Goal: Transaction & Acquisition: Purchase product/service

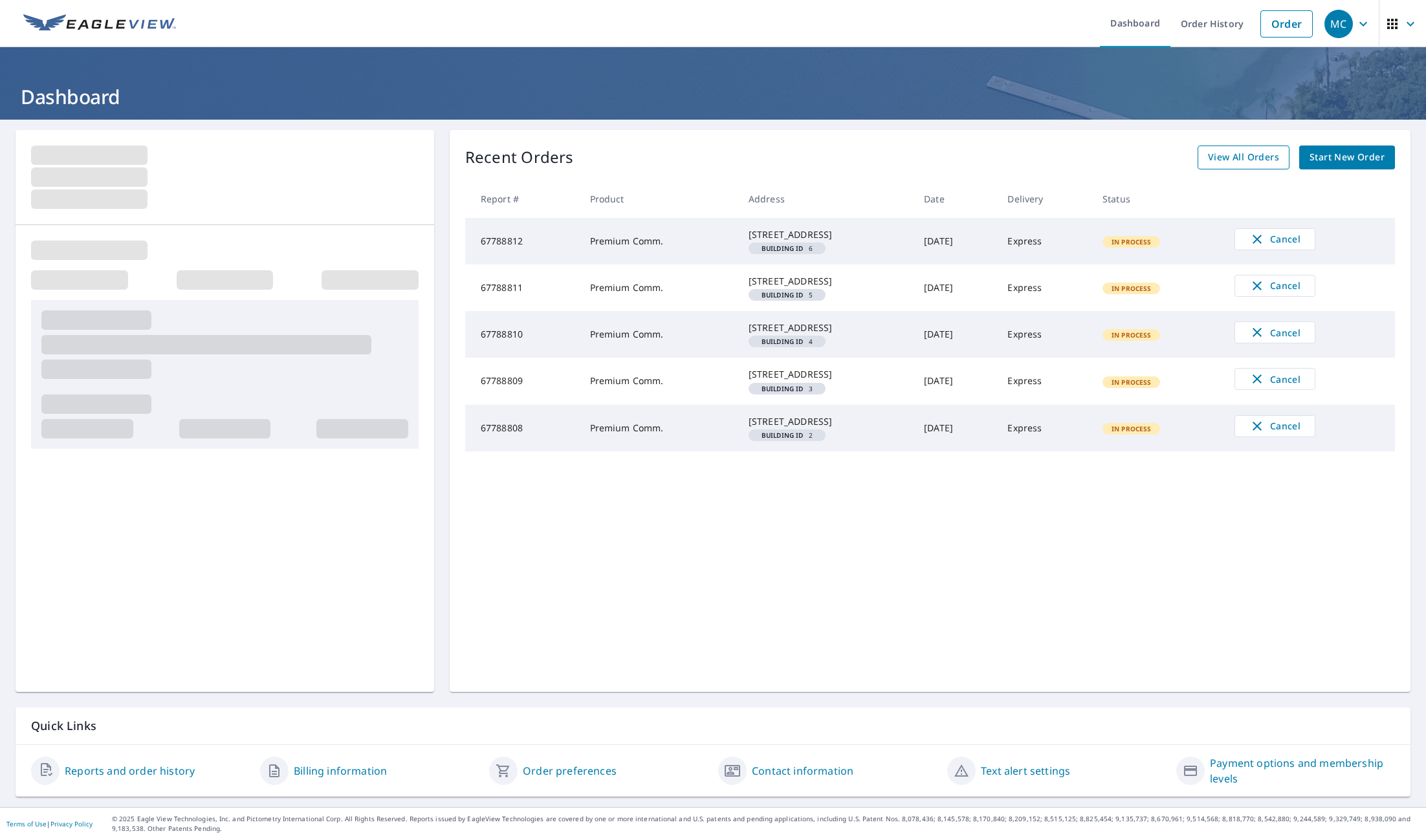
click at [1214, 155] on span "View All Orders" at bounding box center [1243, 157] width 71 height 16
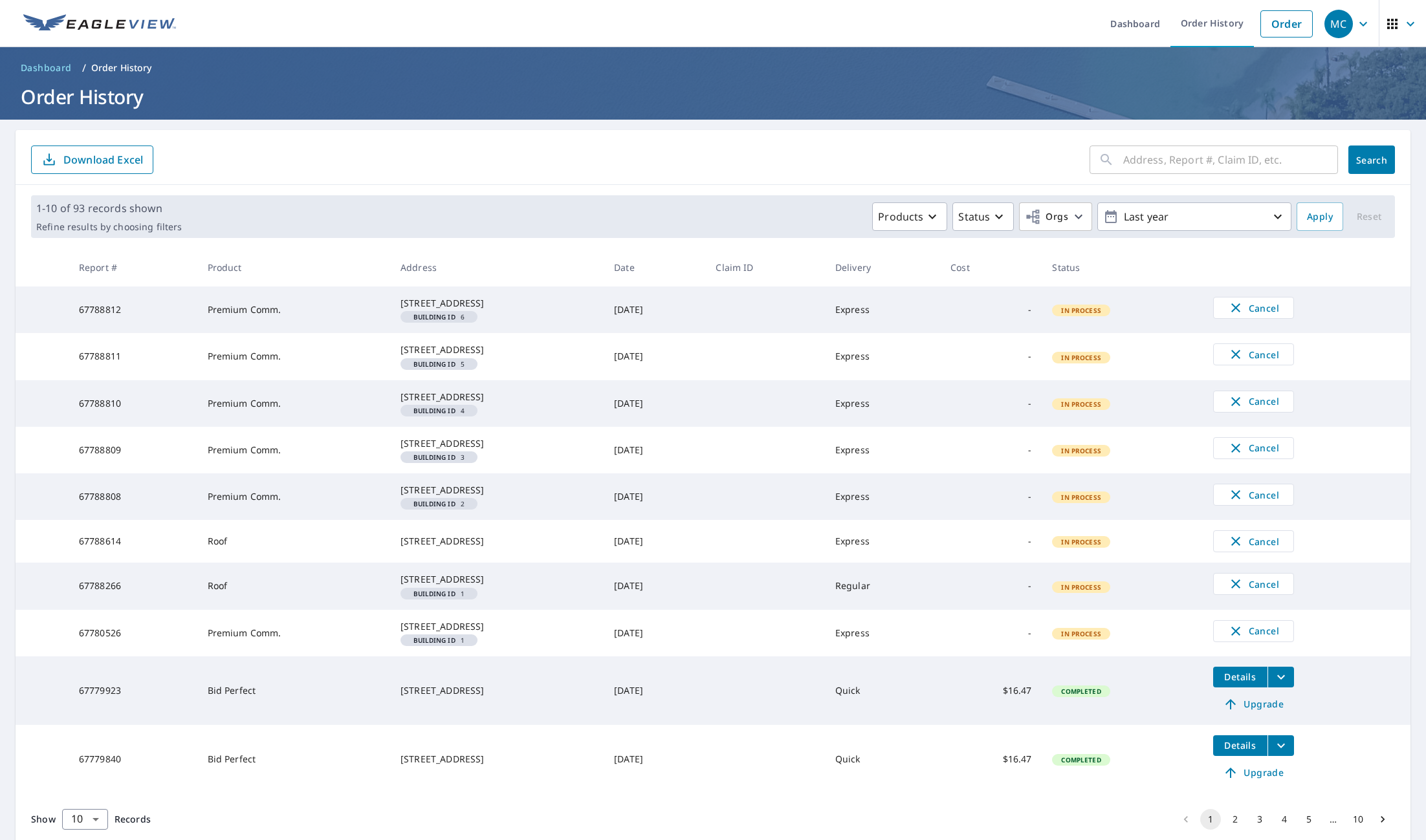
click at [1123, 160] on input "text" at bounding box center [1230, 160] width 215 height 36
paste input "206 N 210 W St Orem, UT 84057"
type input "206 N 210 W St Orem, UT 84057"
click button "Search" at bounding box center [1371, 160] width 47 height 28
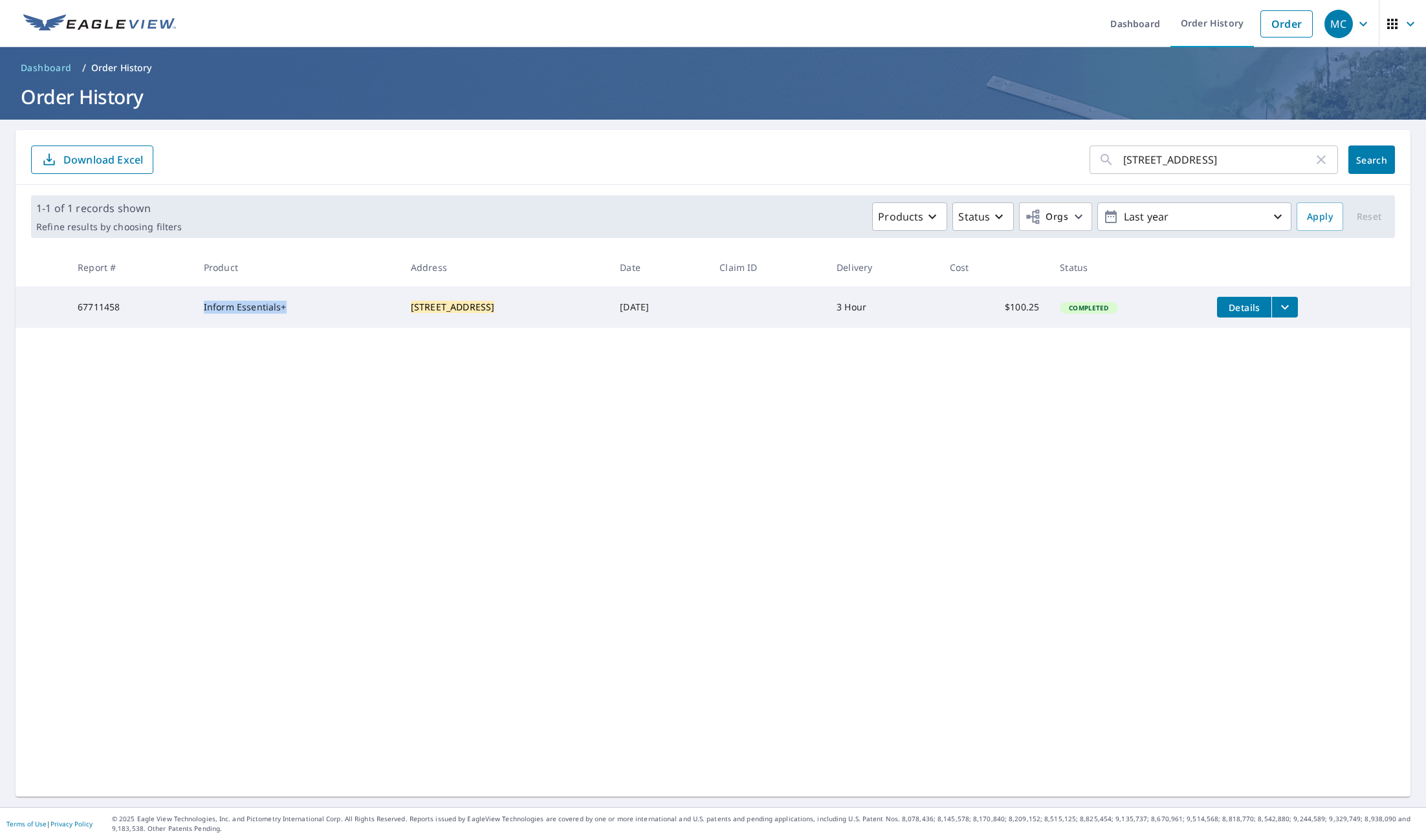
drag, startPoint x: 195, startPoint y: 306, endPoint x: 305, endPoint y: 313, distance: 110.2
click at [305, 313] on tr "67711458 Inform Essentials+ 206 N 210 W St Orem, UT 84057 Oct 02, 2025 3 Hour $…" at bounding box center [713, 307] width 1395 height 42
click at [305, 313] on td "Inform Essentials+" at bounding box center [296, 307] width 207 height 42
click at [1280, 308] on icon "filesDropdownBtn-67711458" at bounding box center [1284, 307] width 16 height 16
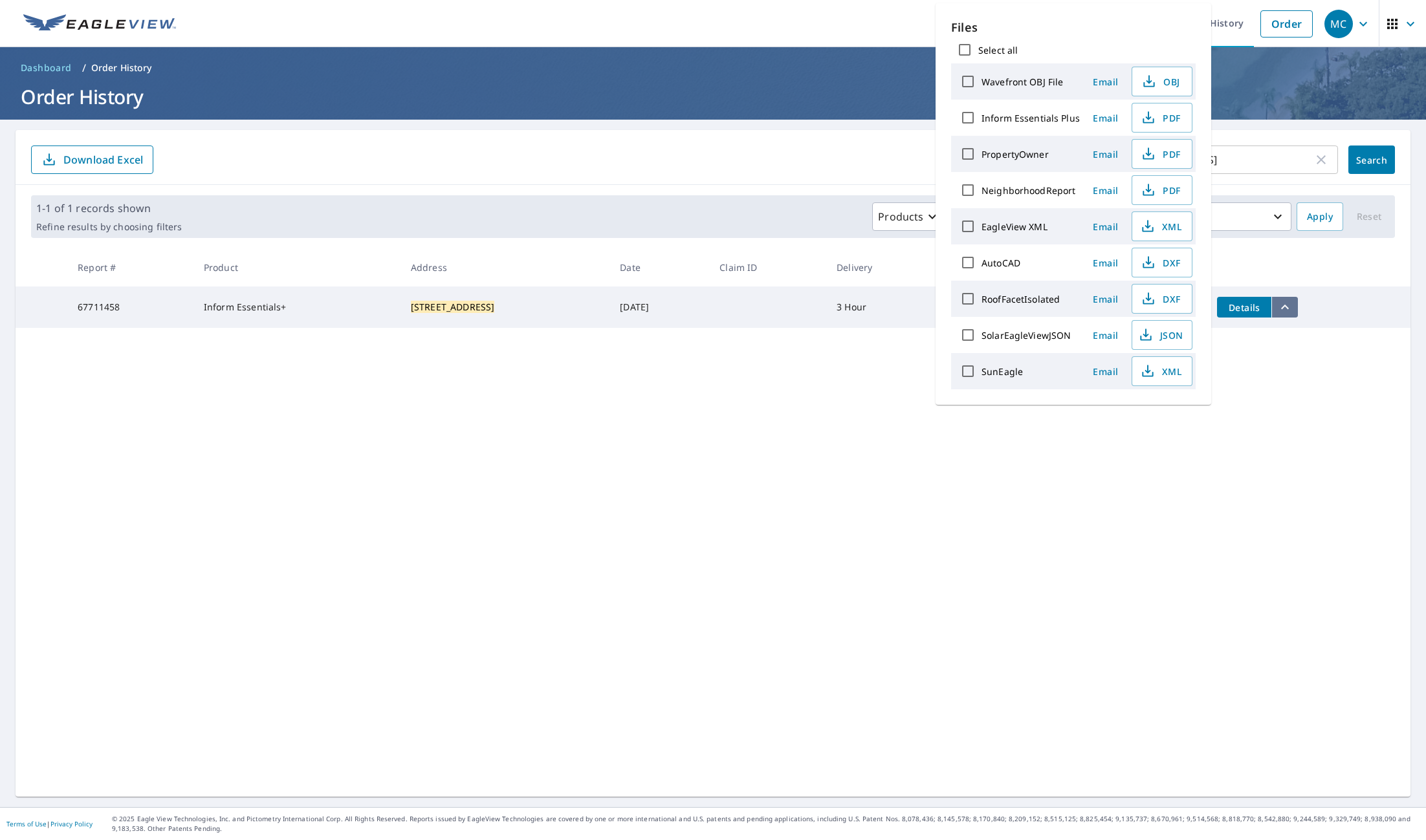
click at [1280, 308] on icon "filesDropdownBtn-67711458" at bounding box center [1284, 307] width 16 height 16
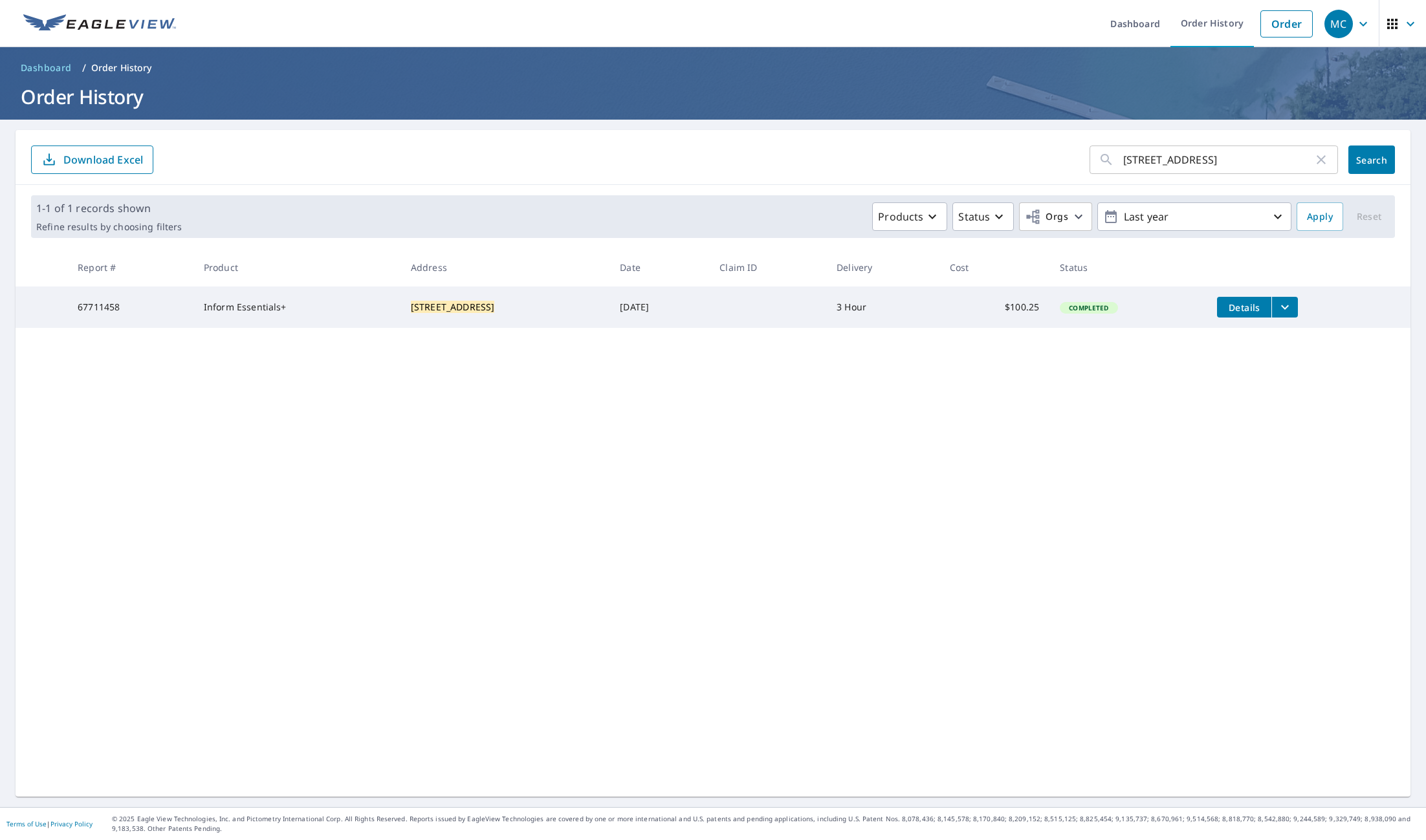
click at [1244, 310] on span "Details" at bounding box center [1244, 307] width 39 height 13
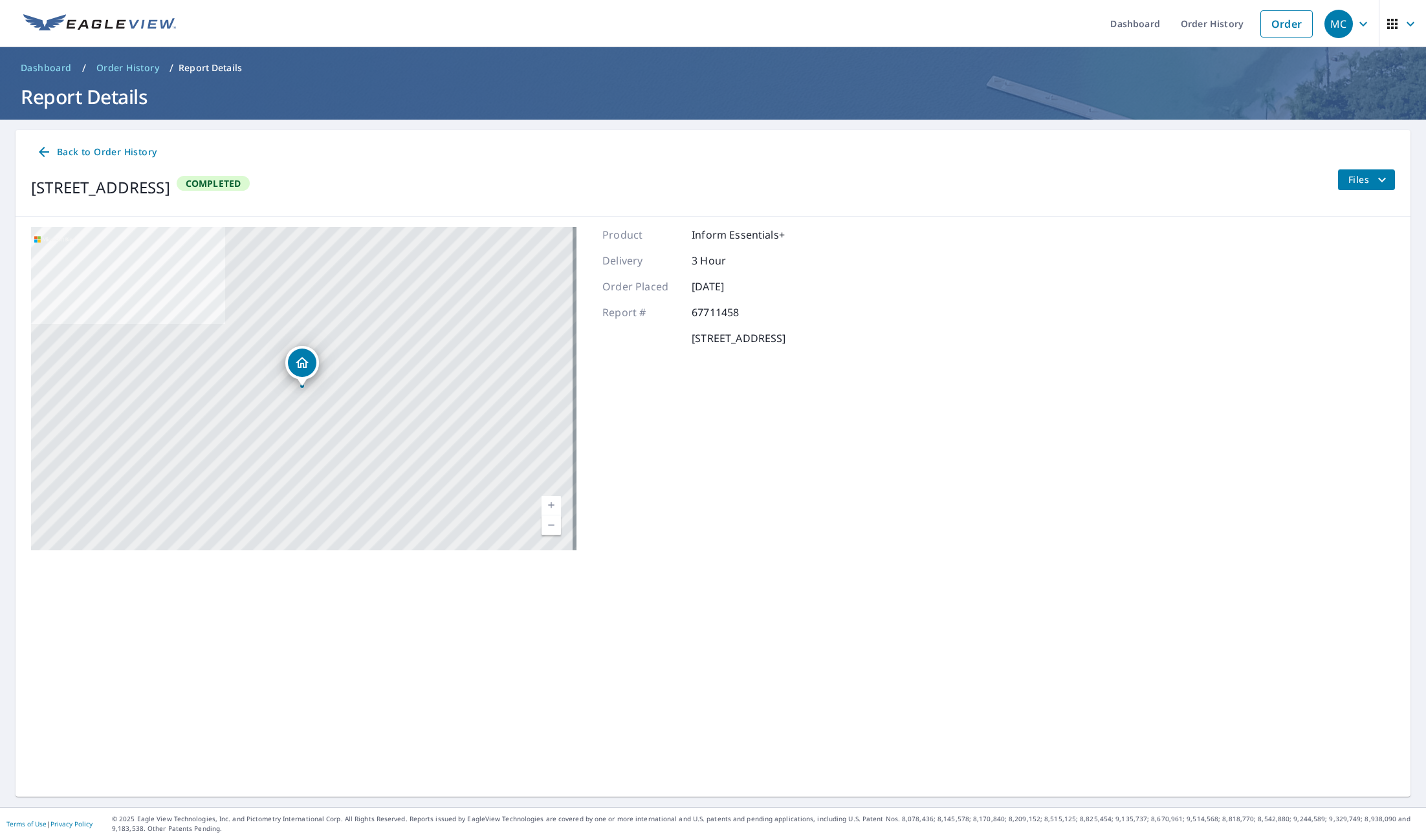
click at [295, 368] on icon "Dropped pin, building 1, Residential property, 206 N 210 W St Orem, UT 84057" at bounding box center [302, 362] width 16 height 16
click at [293, 356] on strong "206 N 210 W St" at bounding box center [316, 357] width 91 height 10
click at [307, 363] on icon "Dropped pin, building 1, Residential property, 206 N 210 W St Orem, UT 84057" at bounding box center [302, 362] width 16 height 16
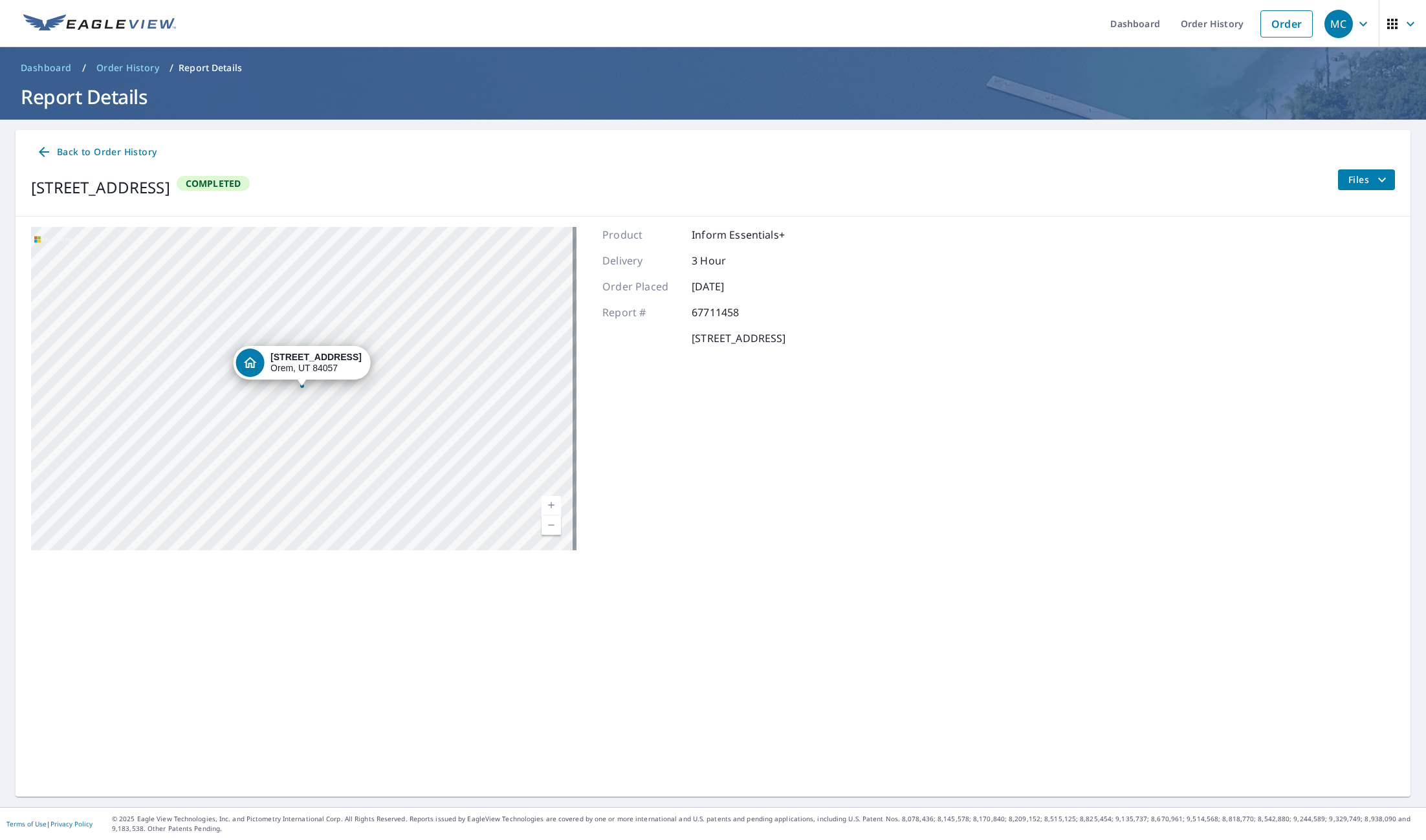
click at [307, 364] on div "206 N 210 W St Orem, UT 84057" at bounding box center [316, 363] width 91 height 22
click at [1356, 178] on span "Files" at bounding box center [1369, 180] width 42 height 16
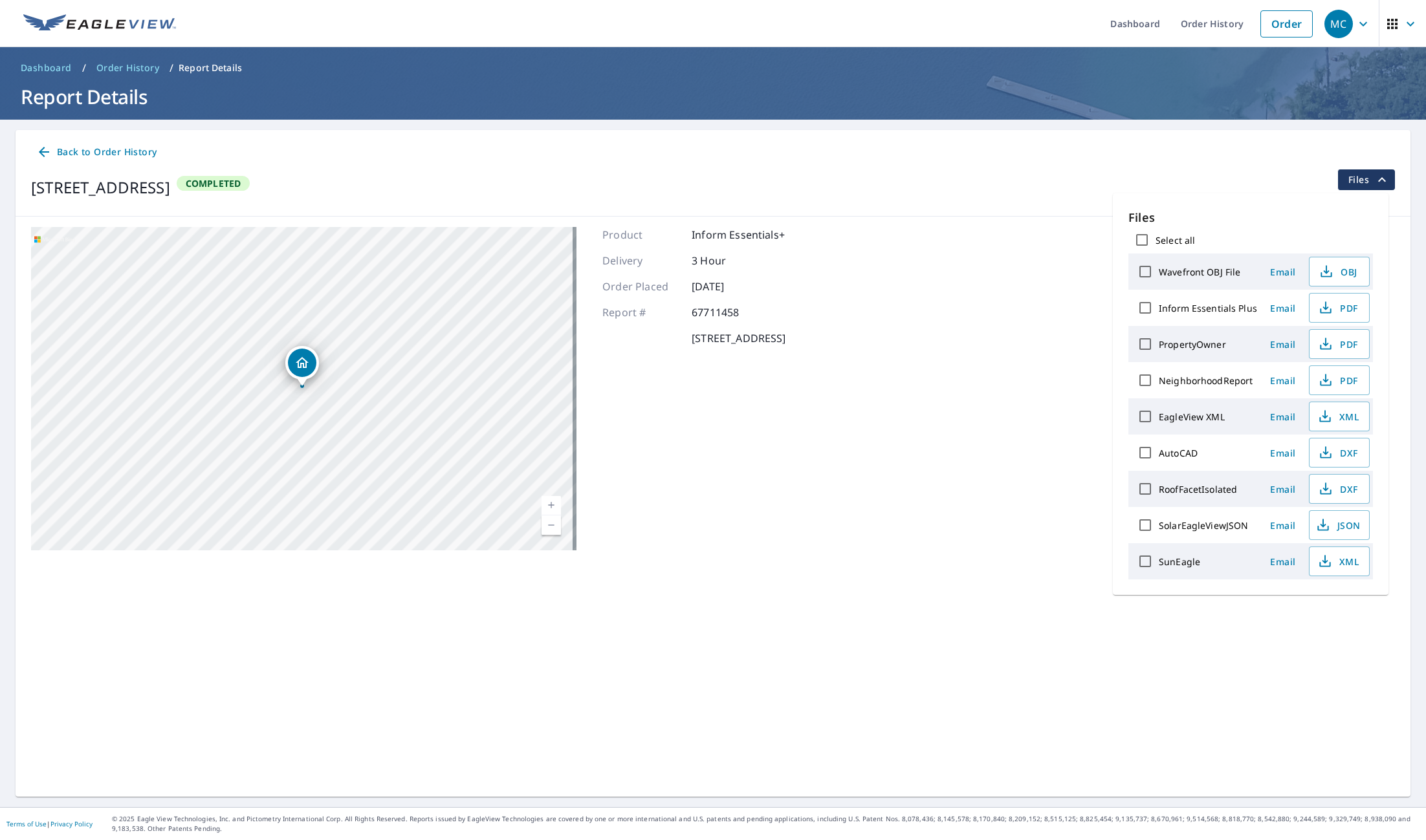
click at [1356, 178] on span "Files" at bounding box center [1369, 180] width 42 height 16
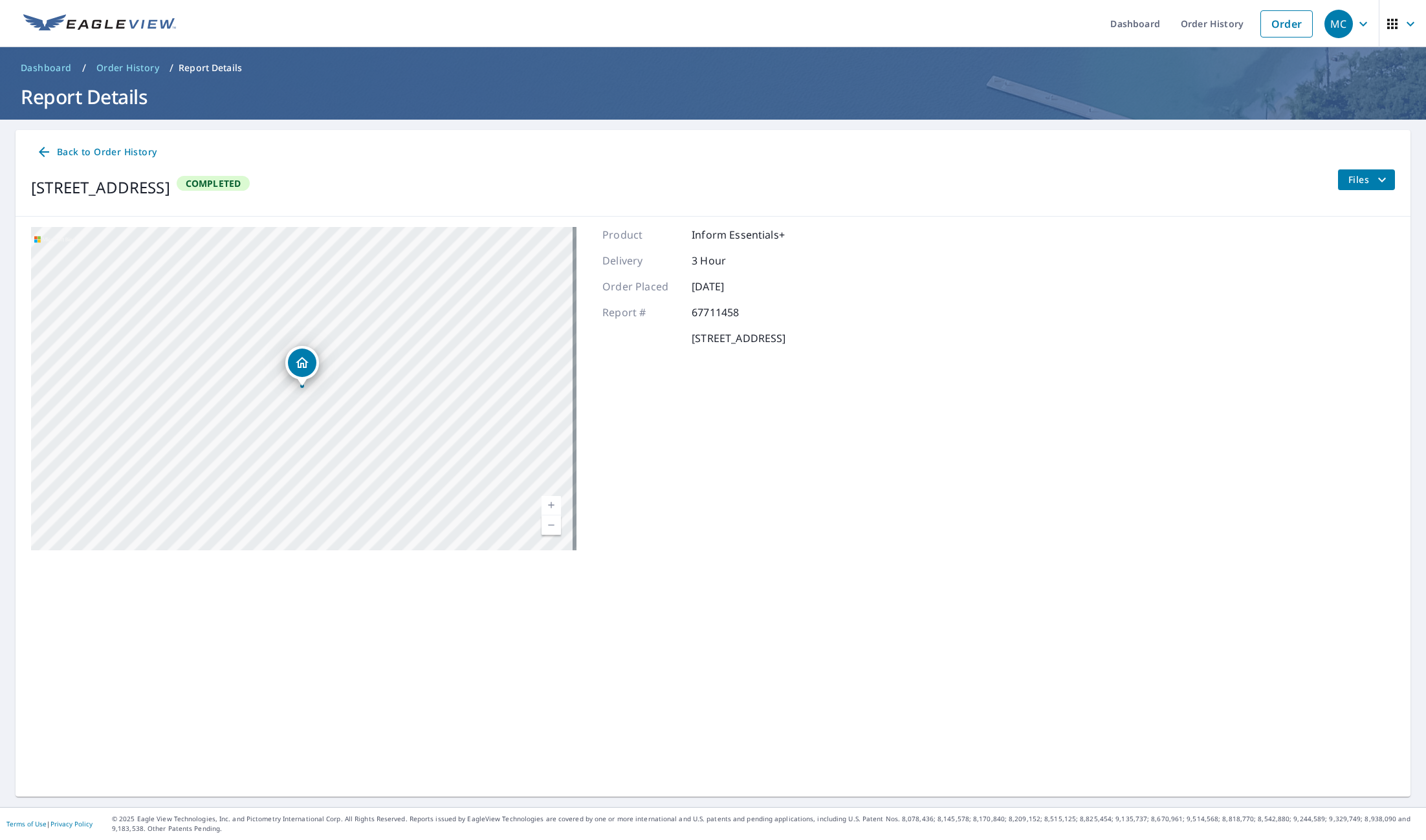
click at [306, 358] on icon "Dropped pin, building 1, Residential property, 206 N 210 W St Orem, UT 84057" at bounding box center [302, 362] width 16 height 16
click at [301, 368] on div "206 N 210 W St Orem, UT 84057" at bounding box center [304, 388] width 545 height 323
click at [293, 354] on div "206 N 210 W St Orem, UT 84057" at bounding box center [293, 351] width 91 height 22
click at [302, 365] on icon "Dropped pin, building 1, Residential property, 206 N 210 W St Orem, UT 84057" at bounding box center [302, 362] width 16 height 16
click at [98, 145] on span "Back to Order History" at bounding box center [97, 152] width 120 height 16
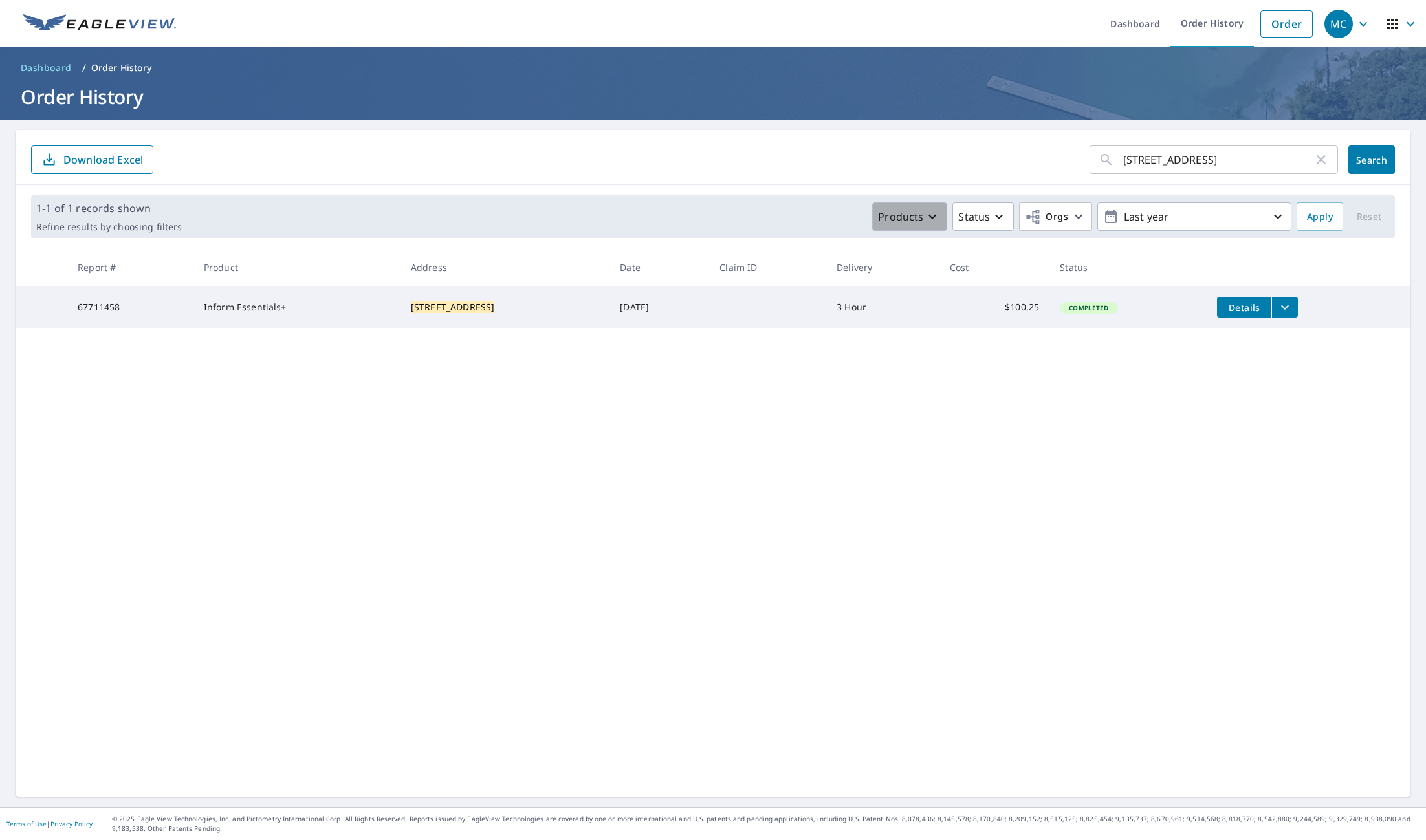
click at [929, 227] on button "Products" at bounding box center [909, 217] width 75 height 28
click at [1177, 421] on div "206 N 210 W St Orem, UT 84057 ​ Search Download Excel 1-1 of 1 records shown Re…" at bounding box center [713, 463] width 1395 height 667
drag, startPoint x: 200, startPoint y: 306, endPoint x: 286, endPoint y: 305, distance: 86.0
click at [286, 305] on td "Inform Essentials+" at bounding box center [296, 307] width 207 height 42
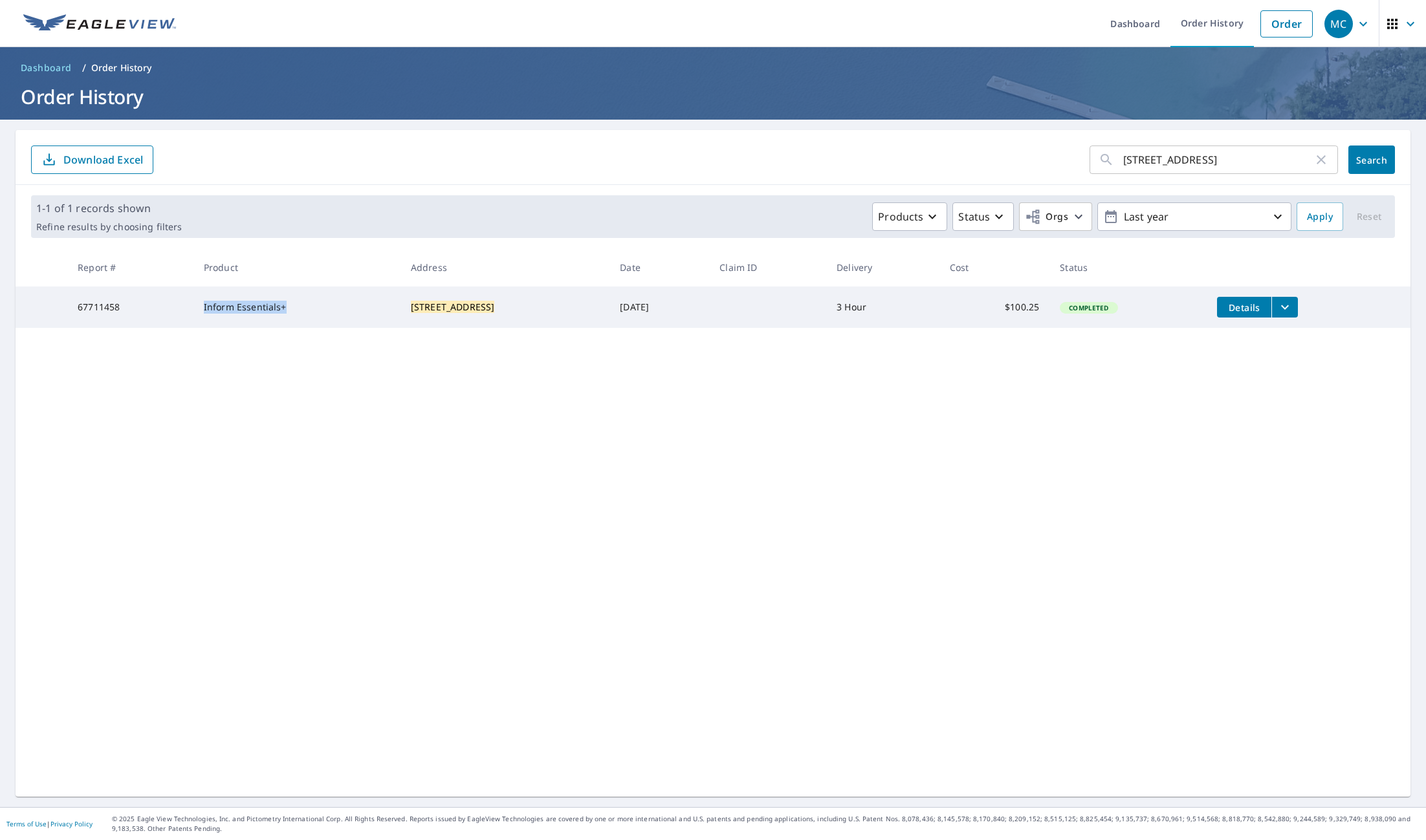
click at [286, 305] on td "Inform Essentials+" at bounding box center [296, 307] width 207 height 42
click at [899, 229] on button "Products" at bounding box center [909, 217] width 75 height 28
click at [1051, 388] on div "206 N 210 W St Orem, UT 84057 ​ Search Download Excel 1-1 of 1 records shown Re…" at bounding box center [713, 463] width 1395 height 667
click at [979, 233] on div "1-1 of 1 records shown Refine results by choosing filters Products Status Orgs …" at bounding box center [713, 216] width 1364 height 42
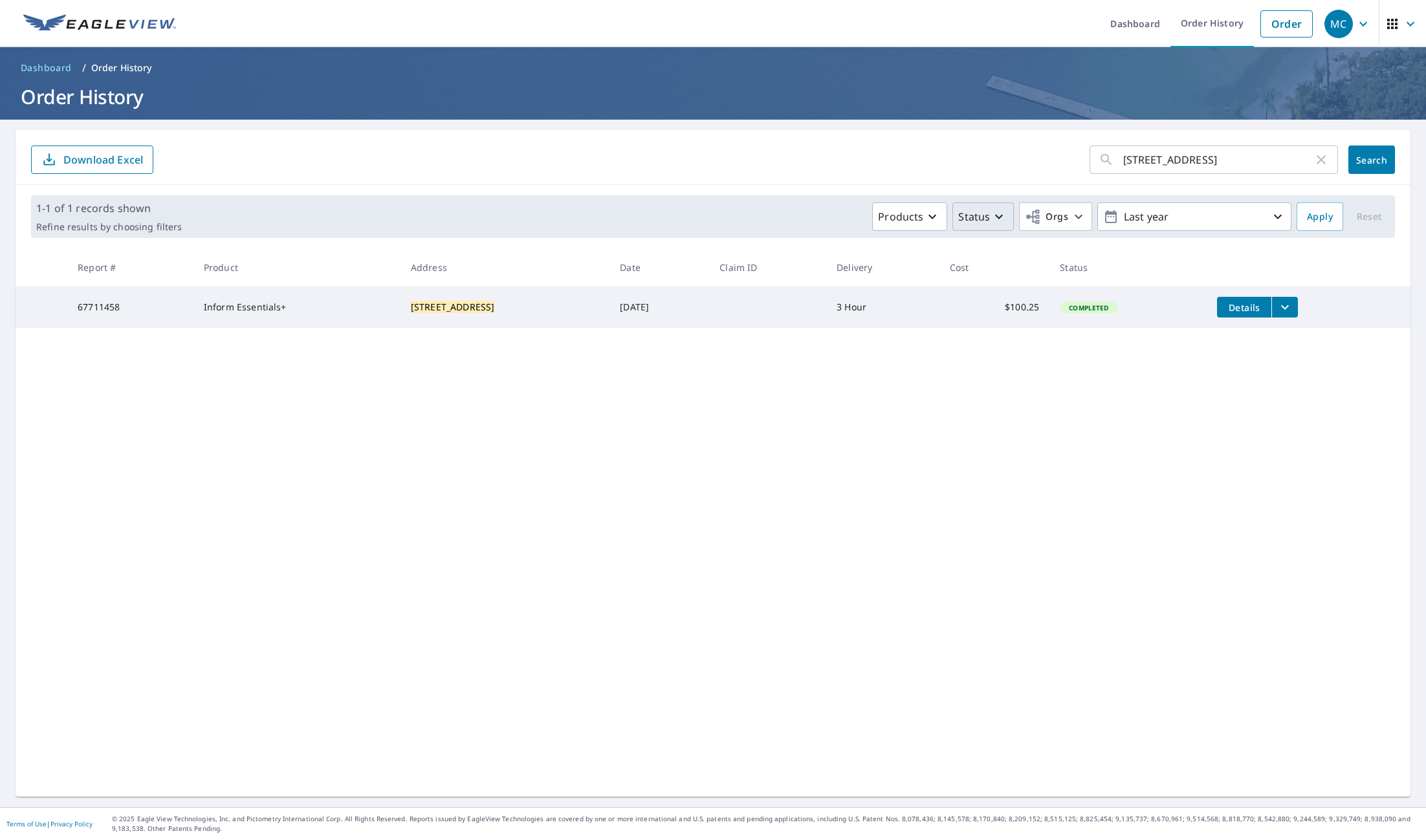
click at [977, 224] on p "Status" at bounding box center [974, 216] width 32 height 16
click at [1277, 313] on icon "filesDropdownBtn-67711458" at bounding box center [1284, 307] width 16 height 16
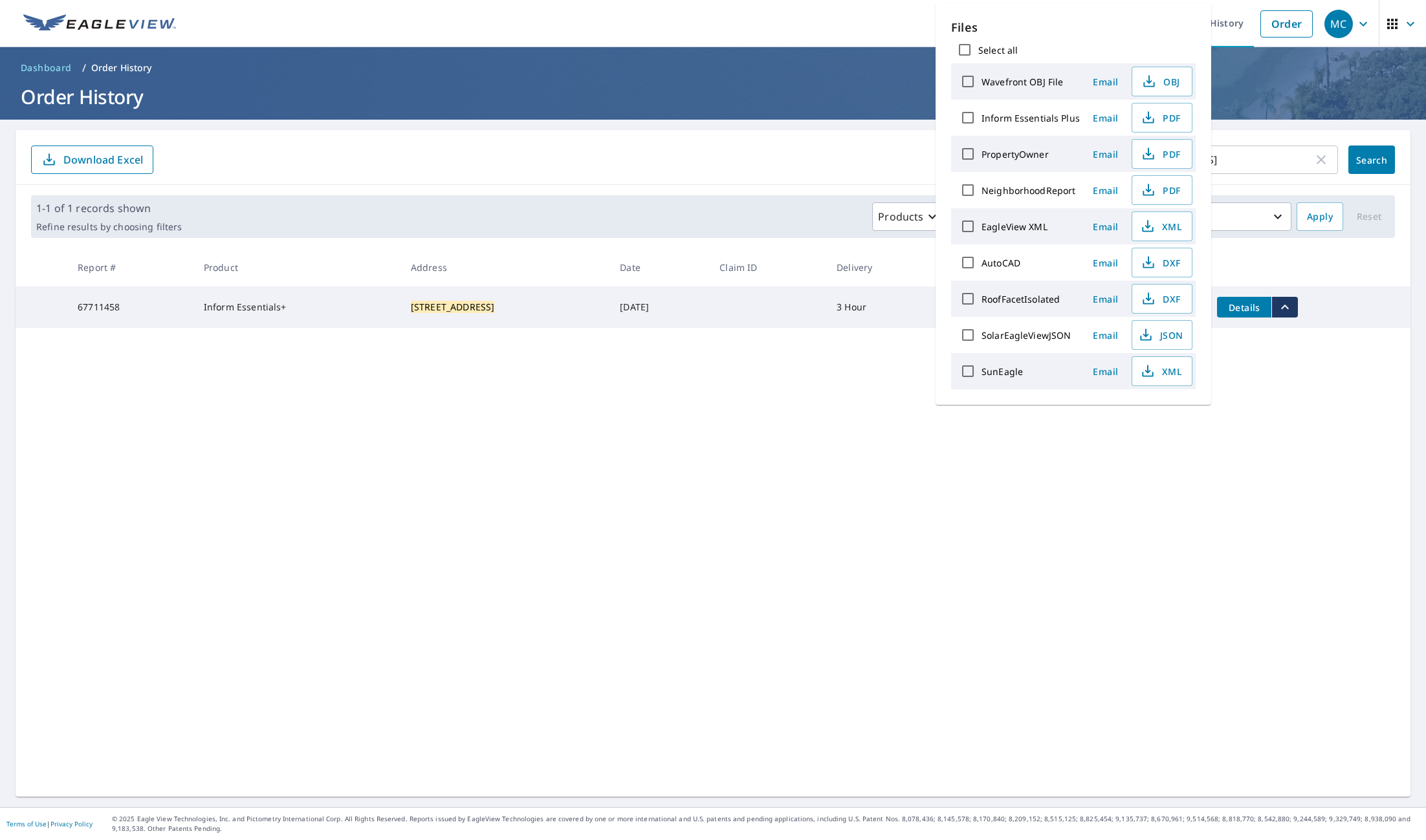
click at [1277, 313] on icon "filesDropdownBtn-67711458" at bounding box center [1284, 307] width 16 height 16
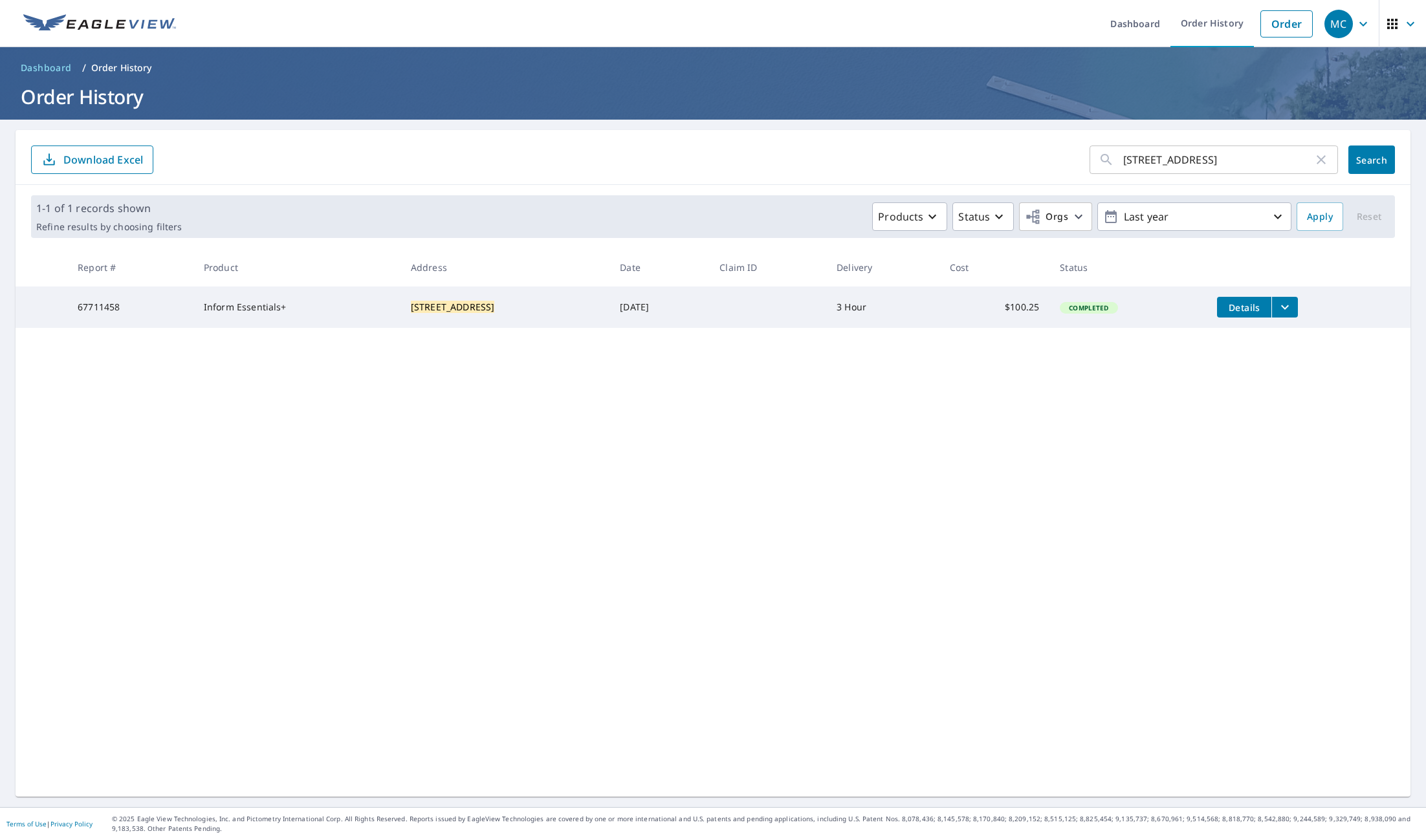
click at [1271, 310] on button "filesDropdownBtn-67711458" at bounding box center [1284, 307] width 27 height 21
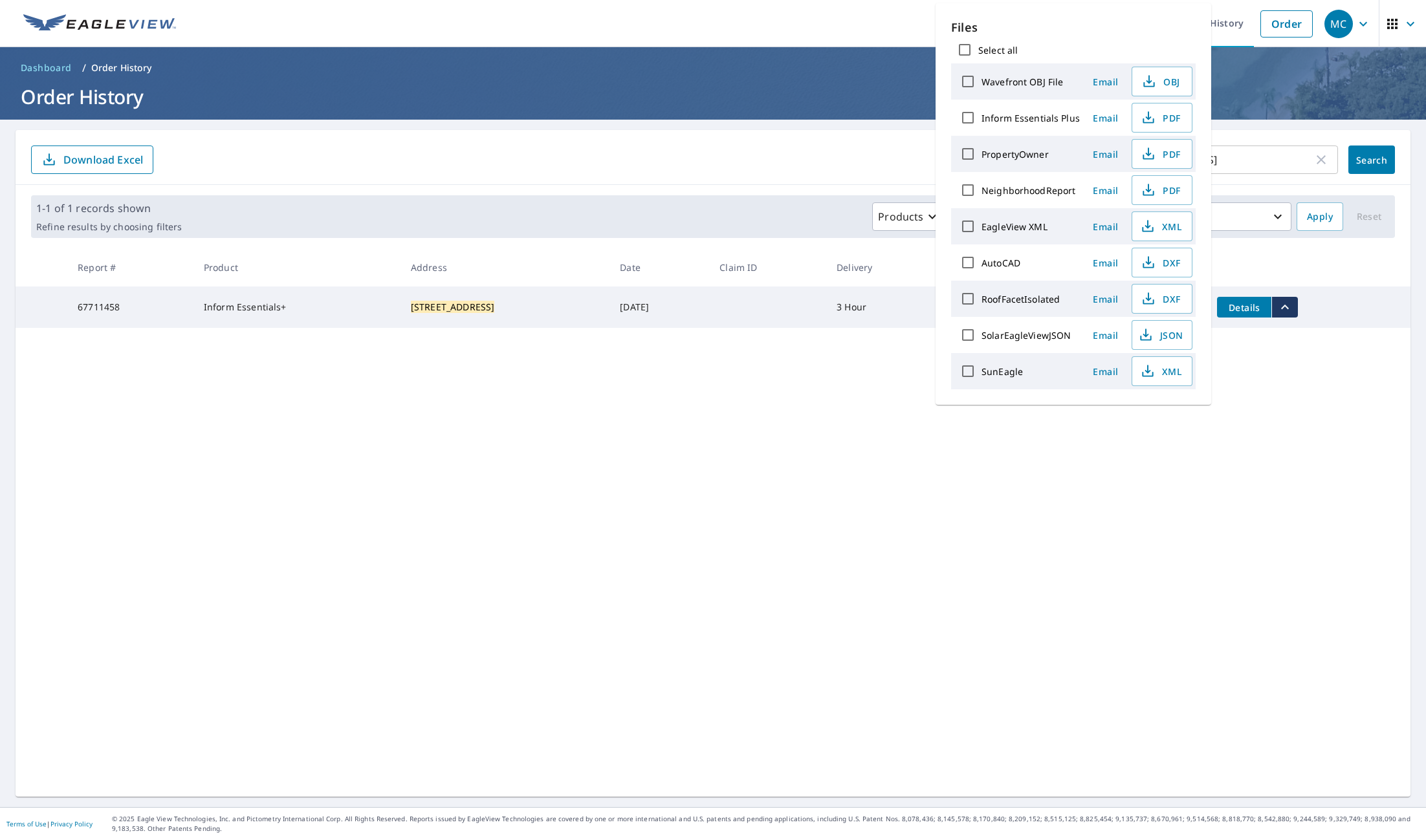
click at [1271, 310] on button "filesDropdownBtn-67711458" at bounding box center [1284, 307] width 27 height 21
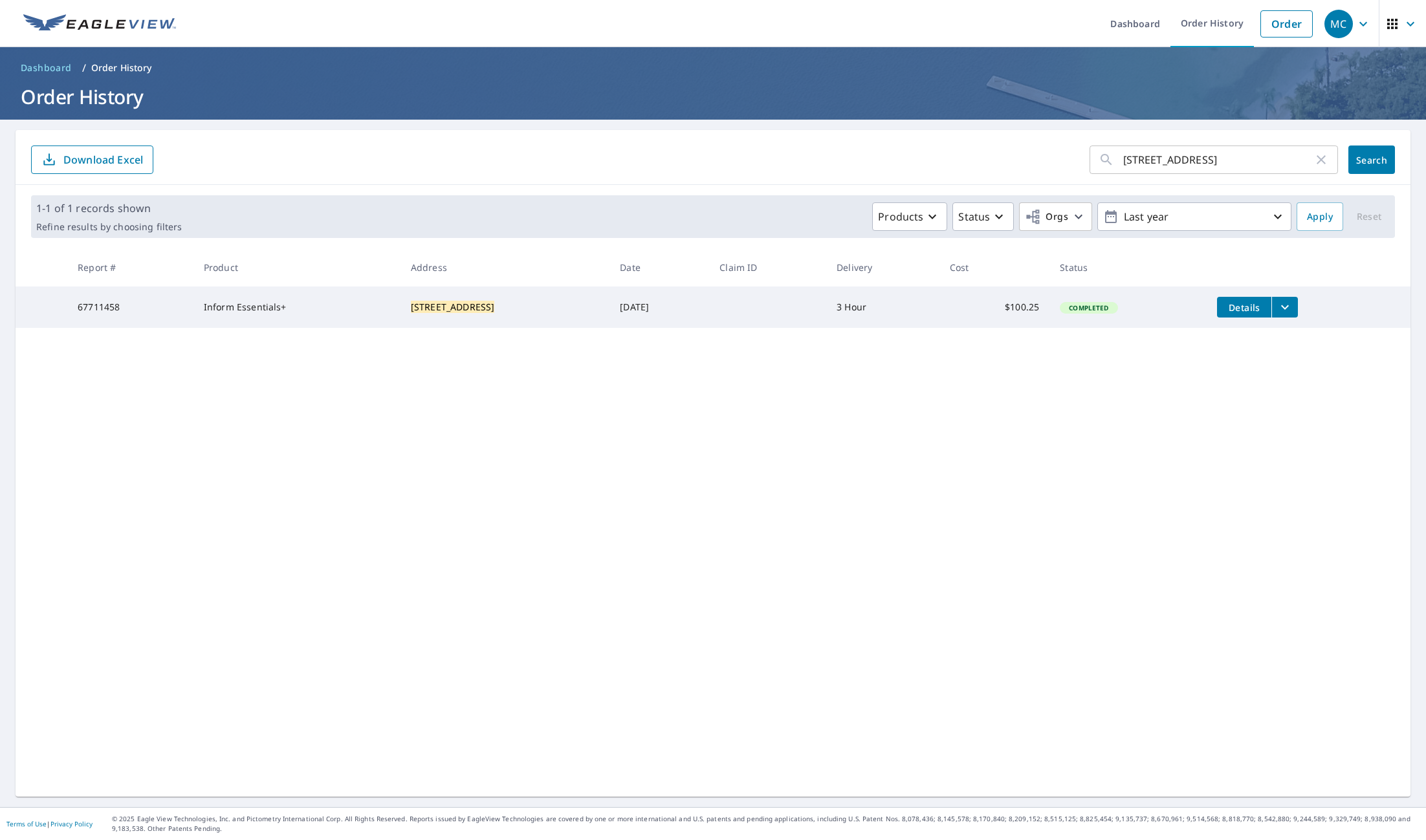
click at [437, 305] on mark "206 N 210 W St Orem, UT 84057" at bounding box center [452, 307] width 83 height 13
click at [48, 68] on span "Dashboard" at bounding box center [46, 68] width 51 height 13
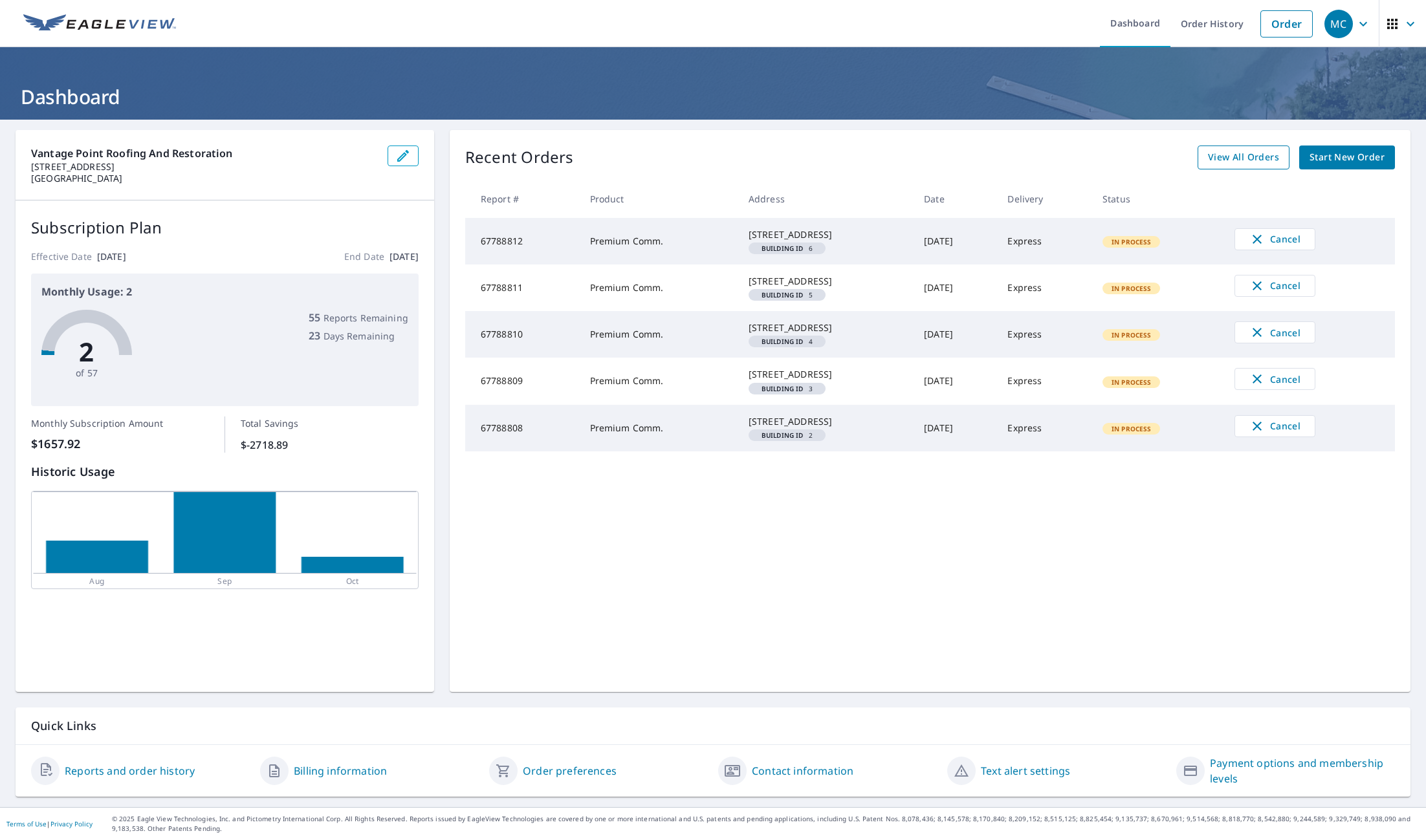
click at [1233, 160] on span "View All Orders" at bounding box center [1243, 157] width 71 height 16
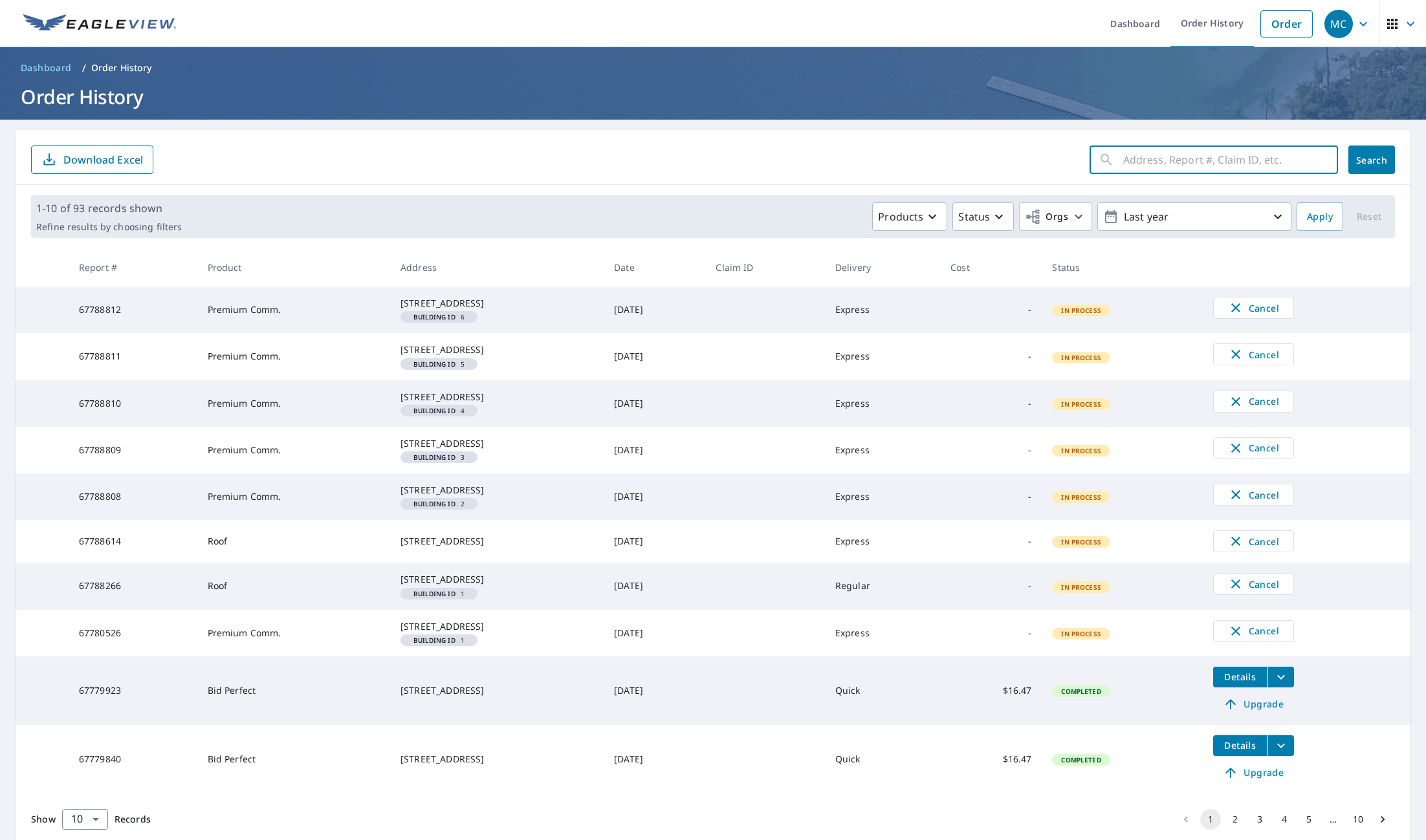
click at [1173, 163] on input "text" at bounding box center [1230, 160] width 215 height 36
paste input "206 N 210 W St Orem, UT 84057"
type input "206 N 210 W St Orem, UT 84057"
click button "Search" at bounding box center [1371, 160] width 47 height 28
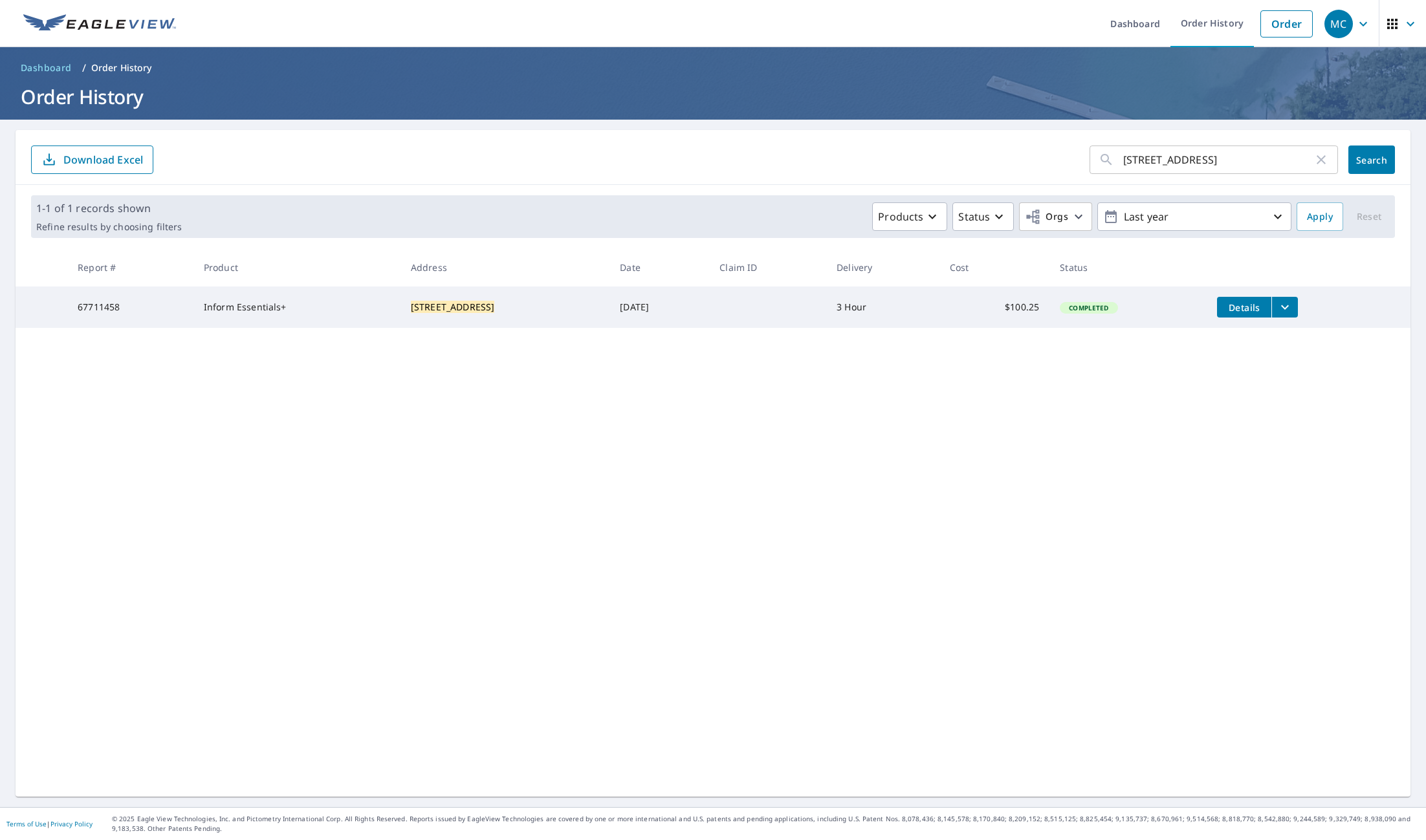
click at [1271, 303] on button "filesDropdownBtn-67711458" at bounding box center [1284, 307] width 27 height 21
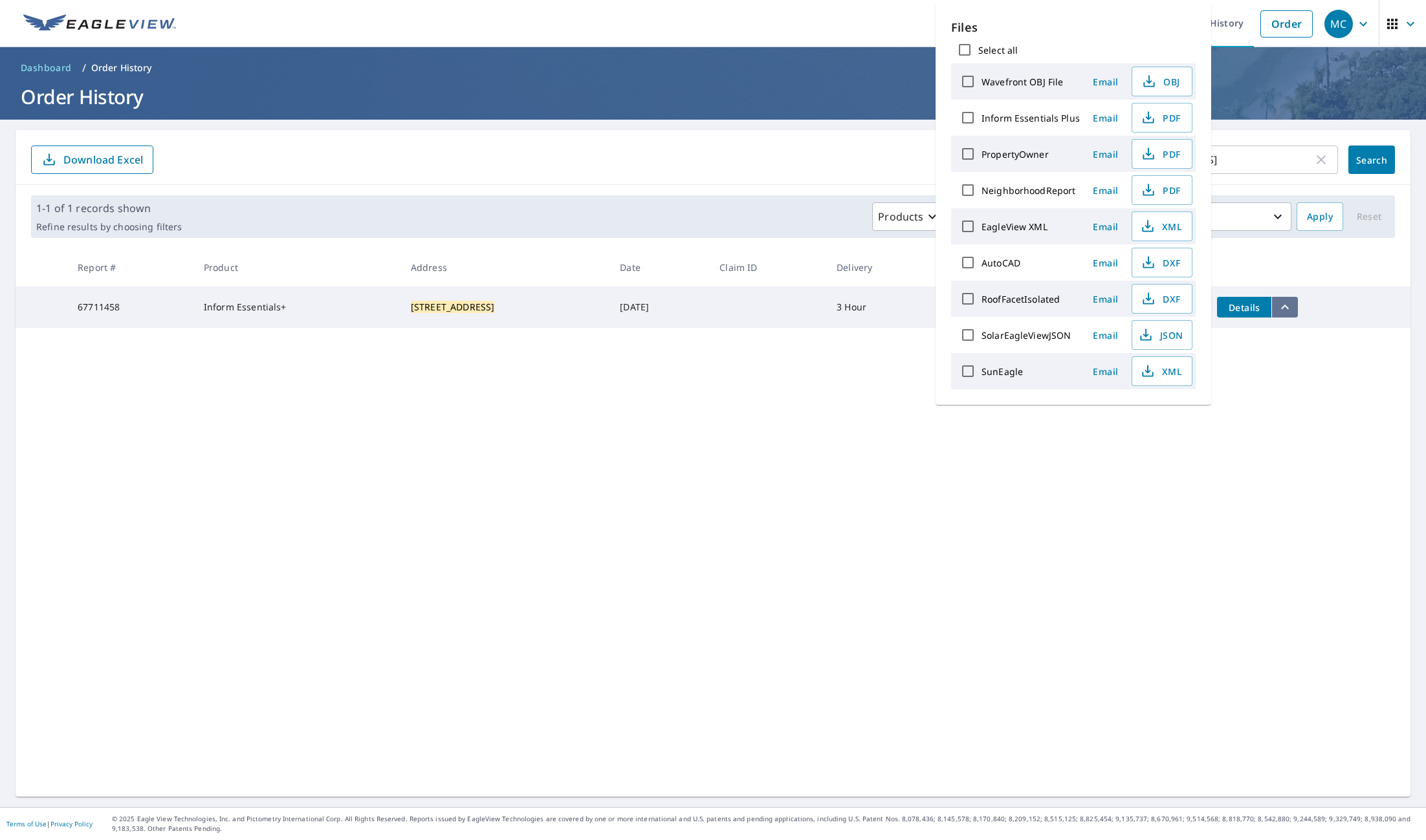
click at [1277, 305] on icon "filesDropdownBtn-67711458" at bounding box center [1284, 307] width 16 height 16
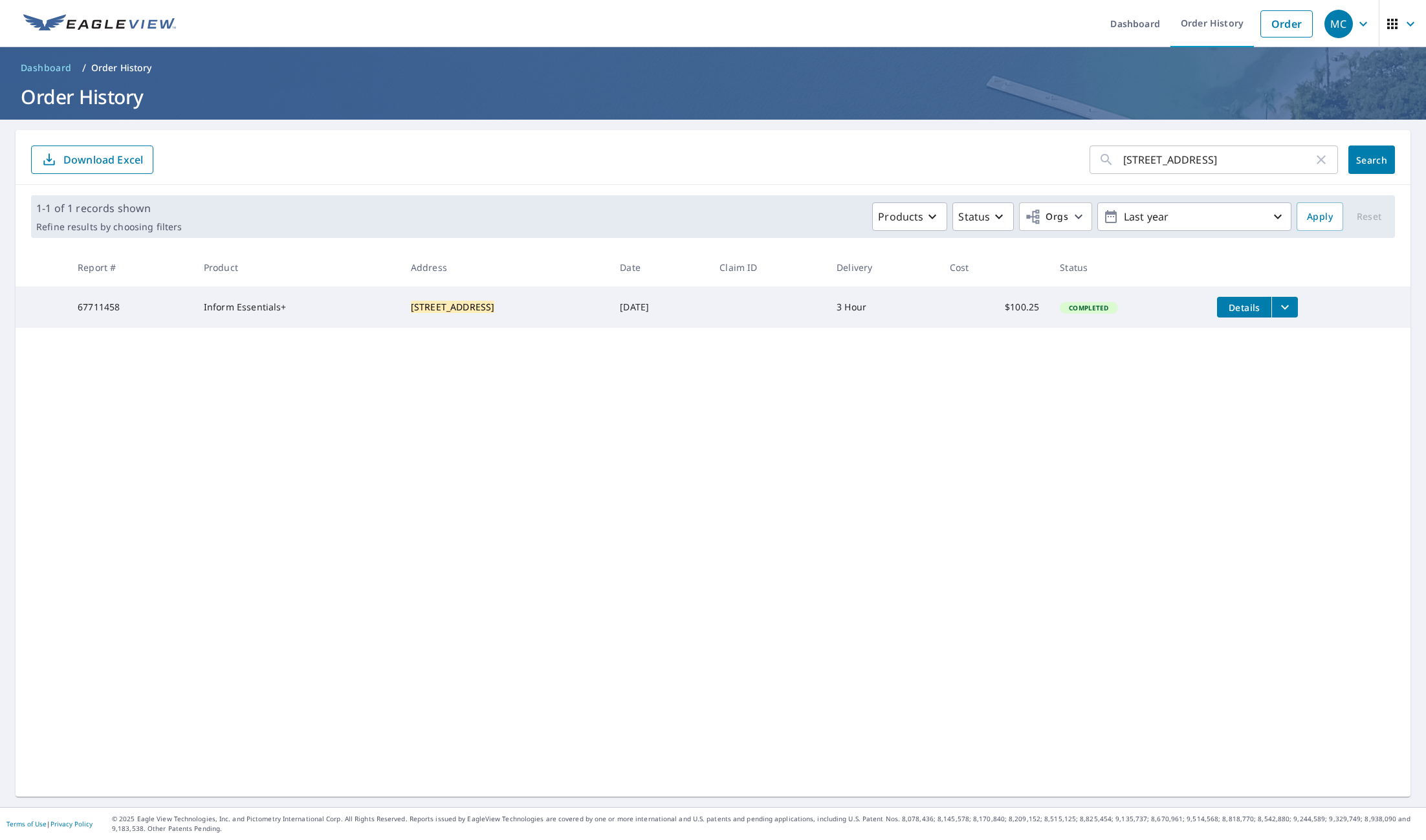
click at [1251, 309] on span "Details" at bounding box center [1244, 307] width 39 height 13
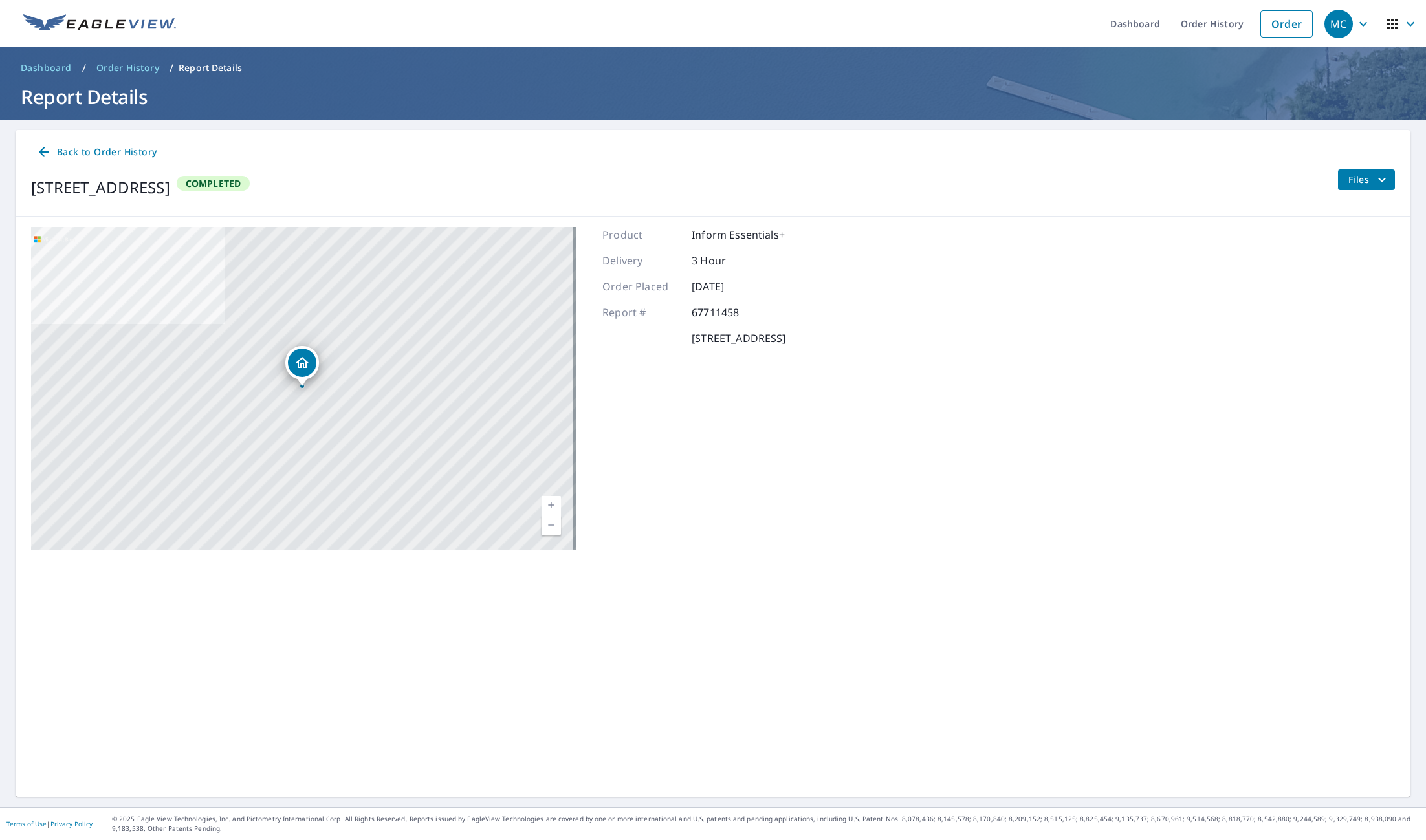
click at [1374, 183] on icon "filesDropdownBtn-67711458" at bounding box center [1381, 180] width 16 height 16
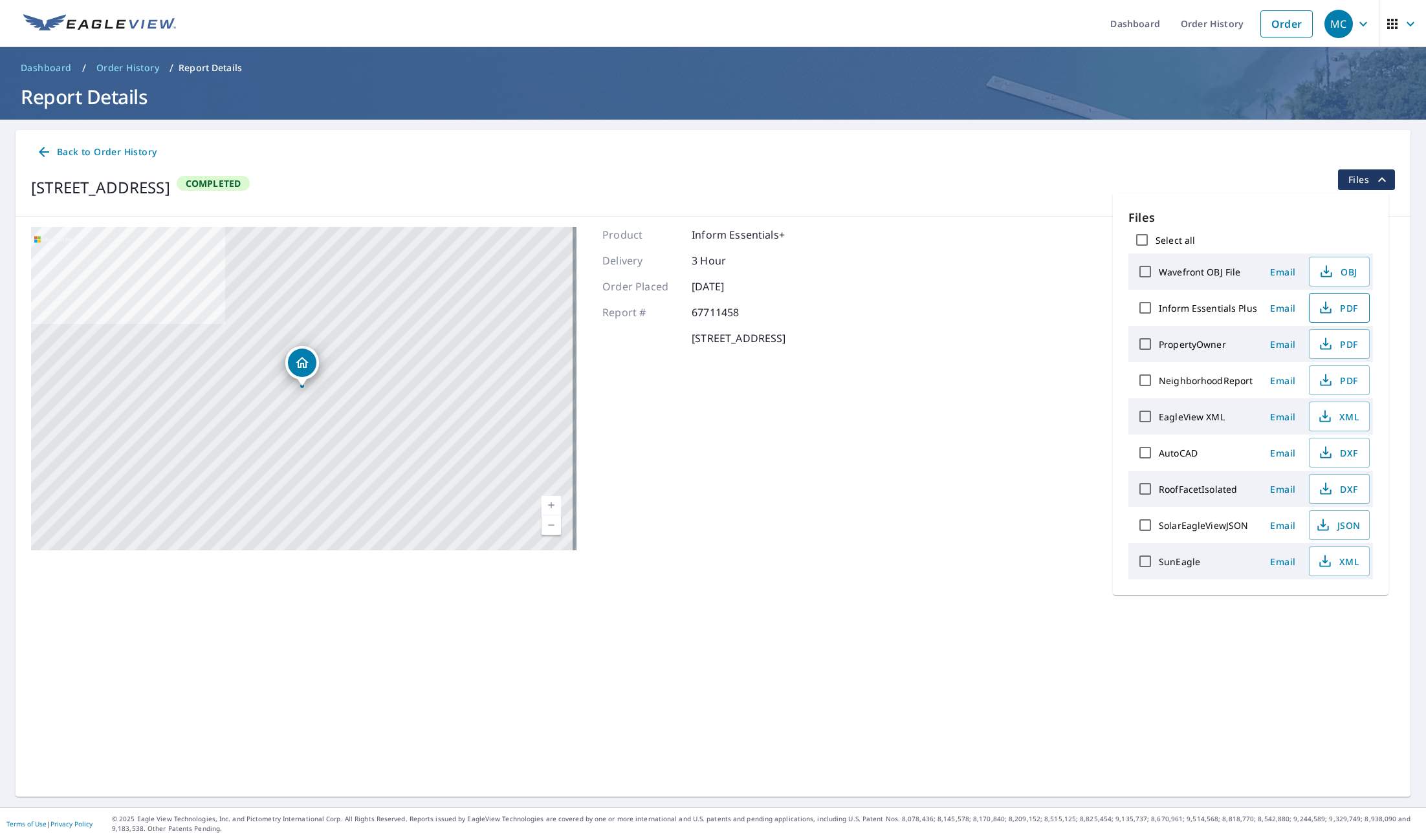
click at [1339, 318] on button "PDF" at bounding box center [1339, 308] width 61 height 30
click at [58, 71] on span "Dashboard" at bounding box center [46, 68] width 51 height 13
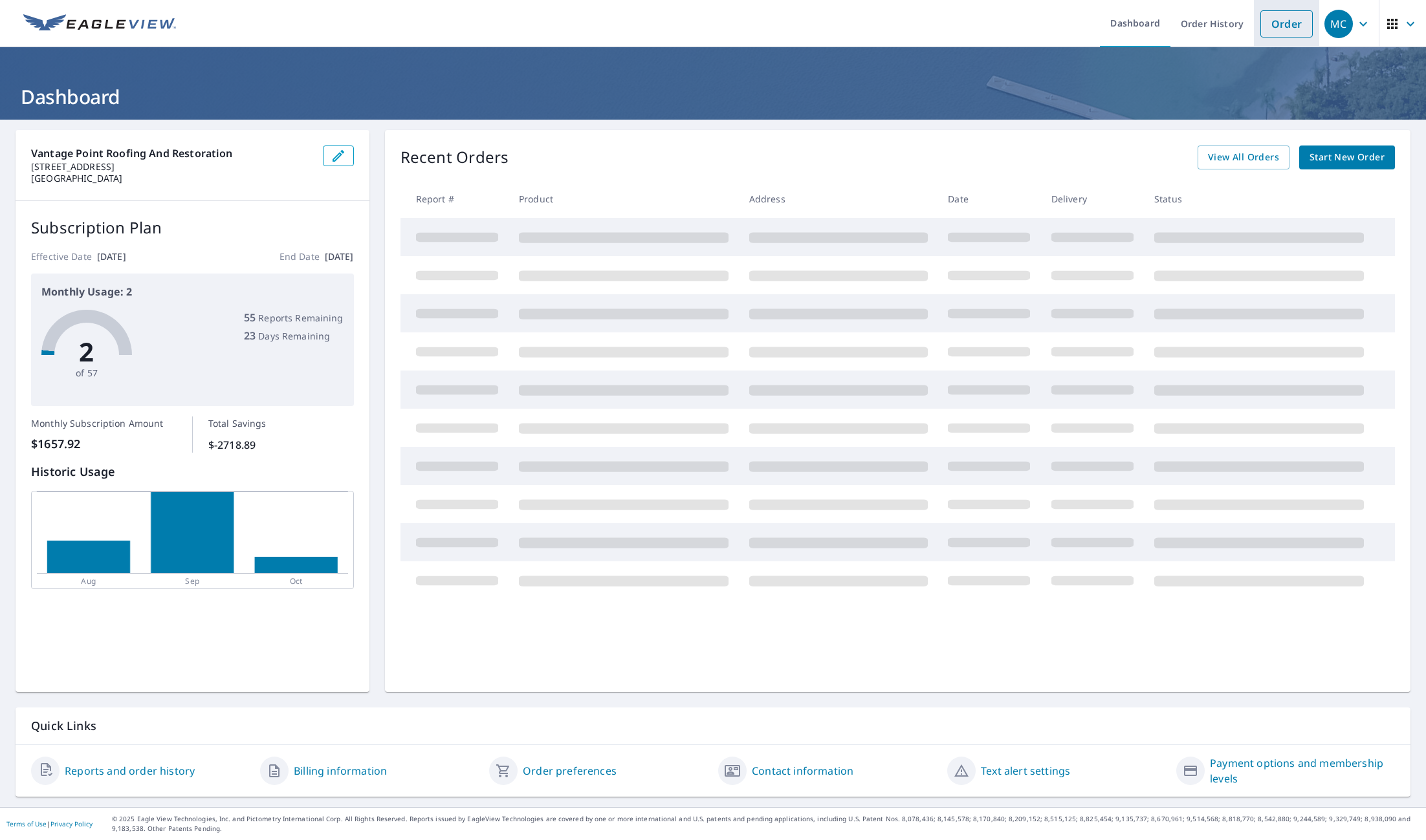
click at [1291, 30] on link "Order" at bounding box center [1286, 24] width 53 height 27
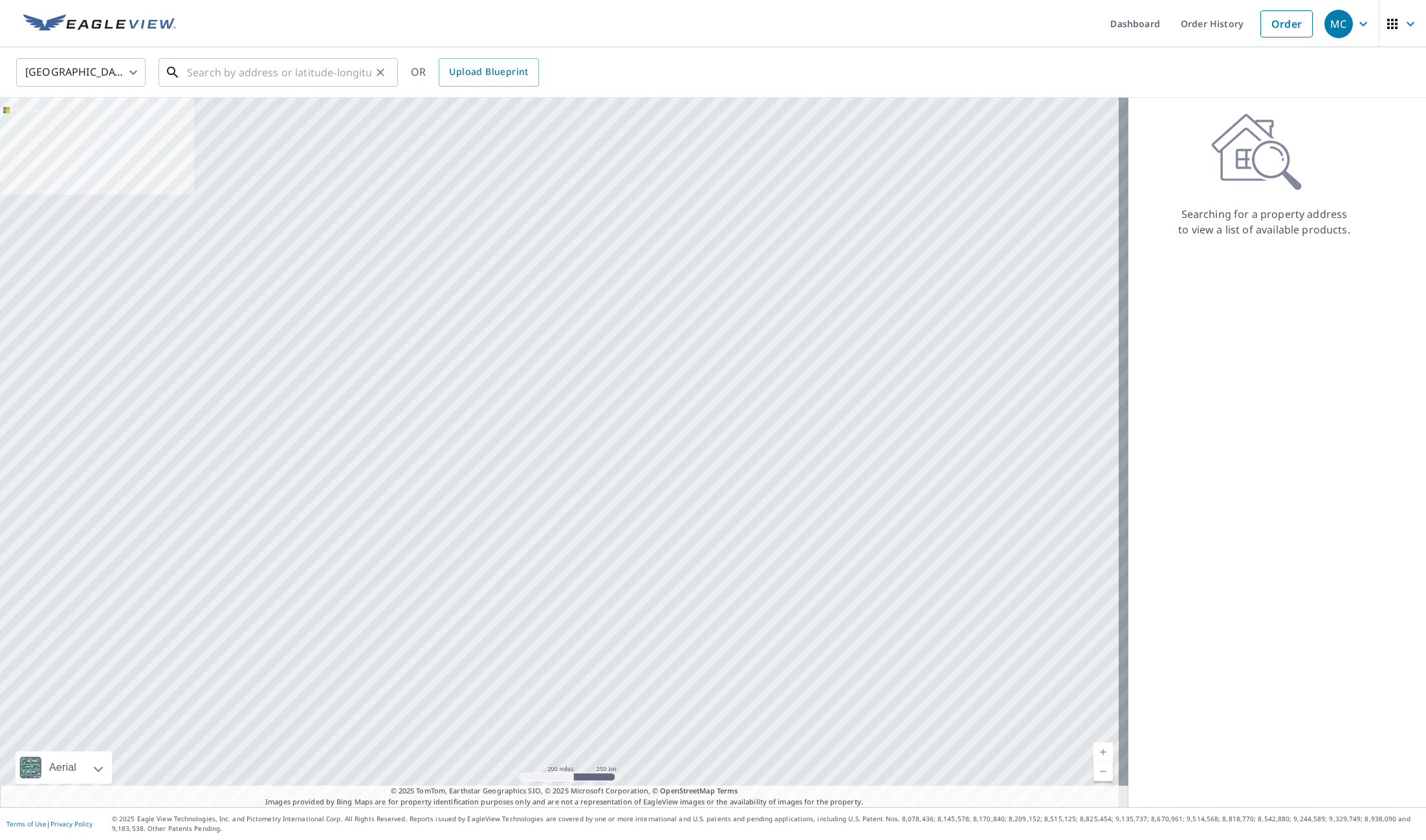
click at [243, 78] on input "text" at bounding box center [279, 72] width 184 height 36
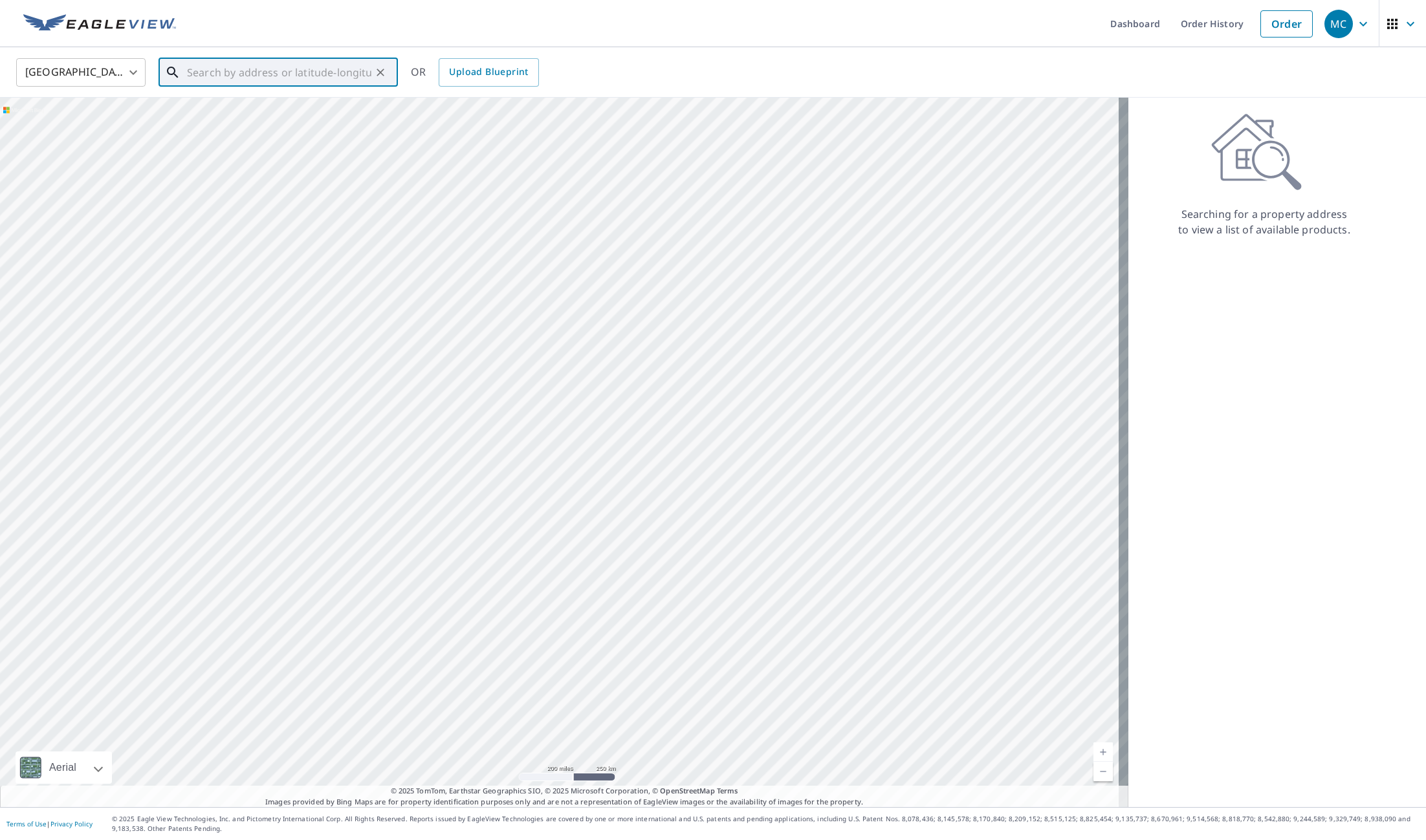
paste input "206 N 210 W St Orem, UT 84057"
type input "206 N 210 W St Orem, UT 84057"
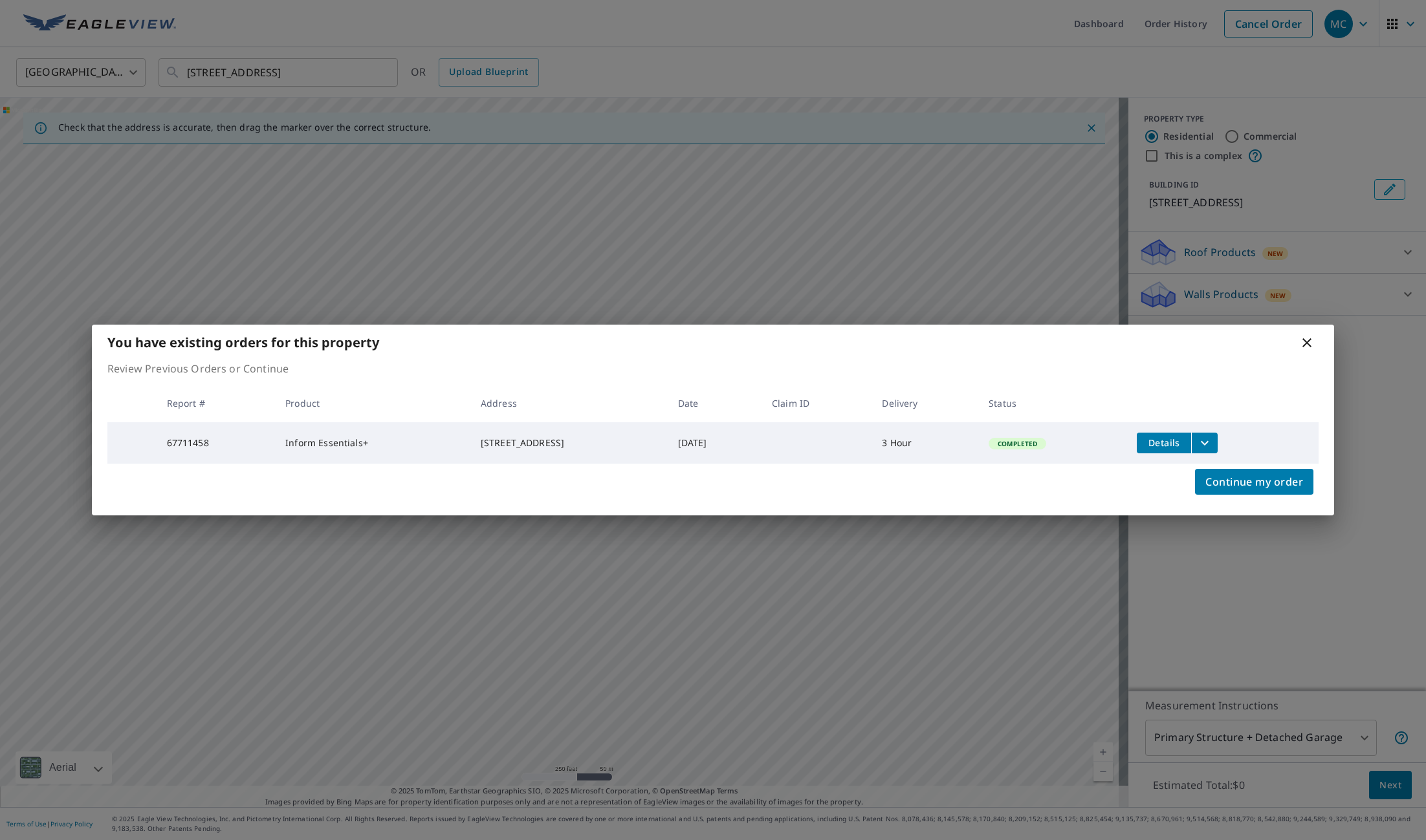
click at [1217, 449] on button "filesDropdownBtn-67711458" at bounding box center [1204, 443] width 27 height 21
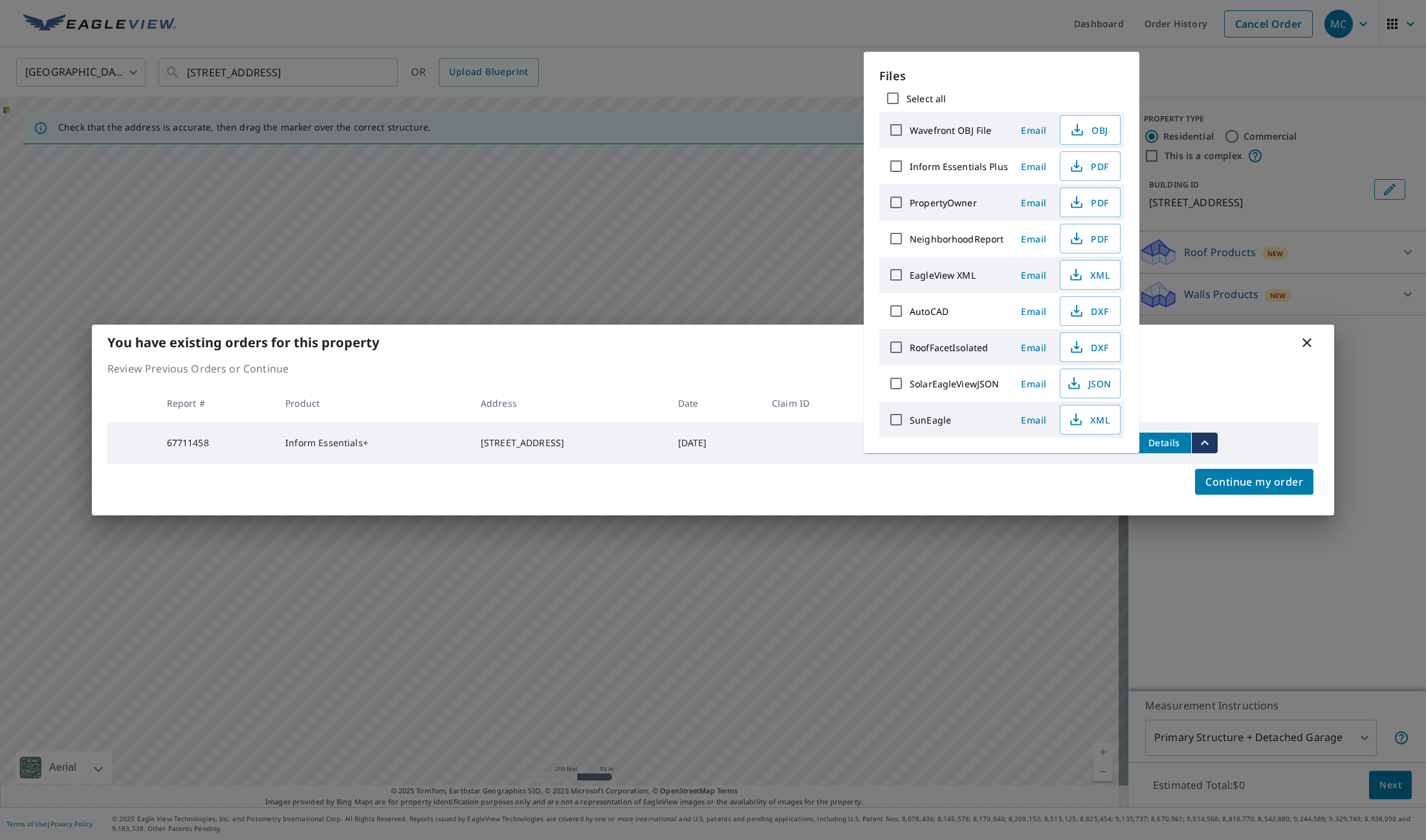
click at [1217, 449] on button "filesDropdownBtn-67711458" at bounding box center [1204, 443] width 27 height 21
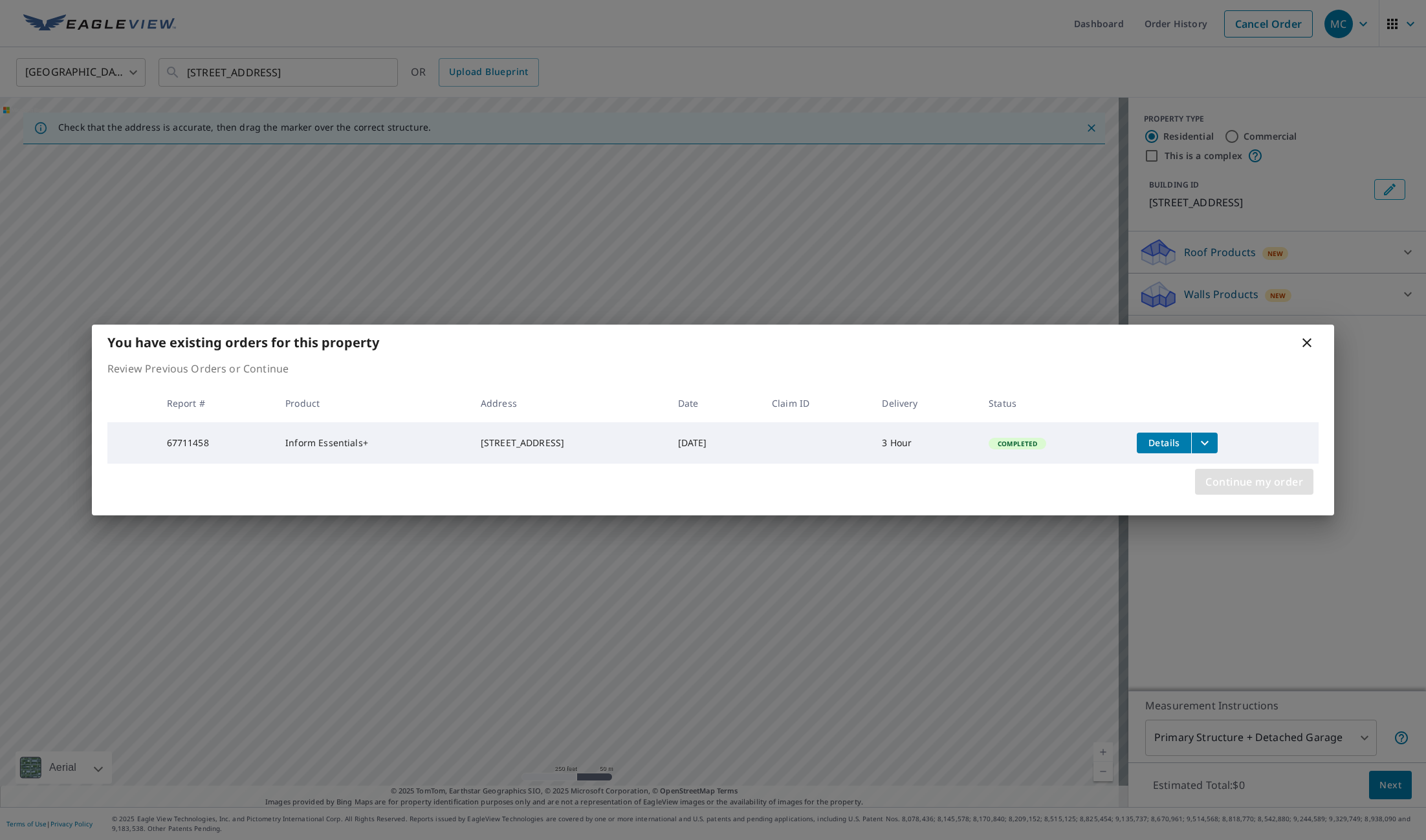
click at [1230, 486] on span "Continue my order" at bounding box center [1254, 482] width 98 height 18
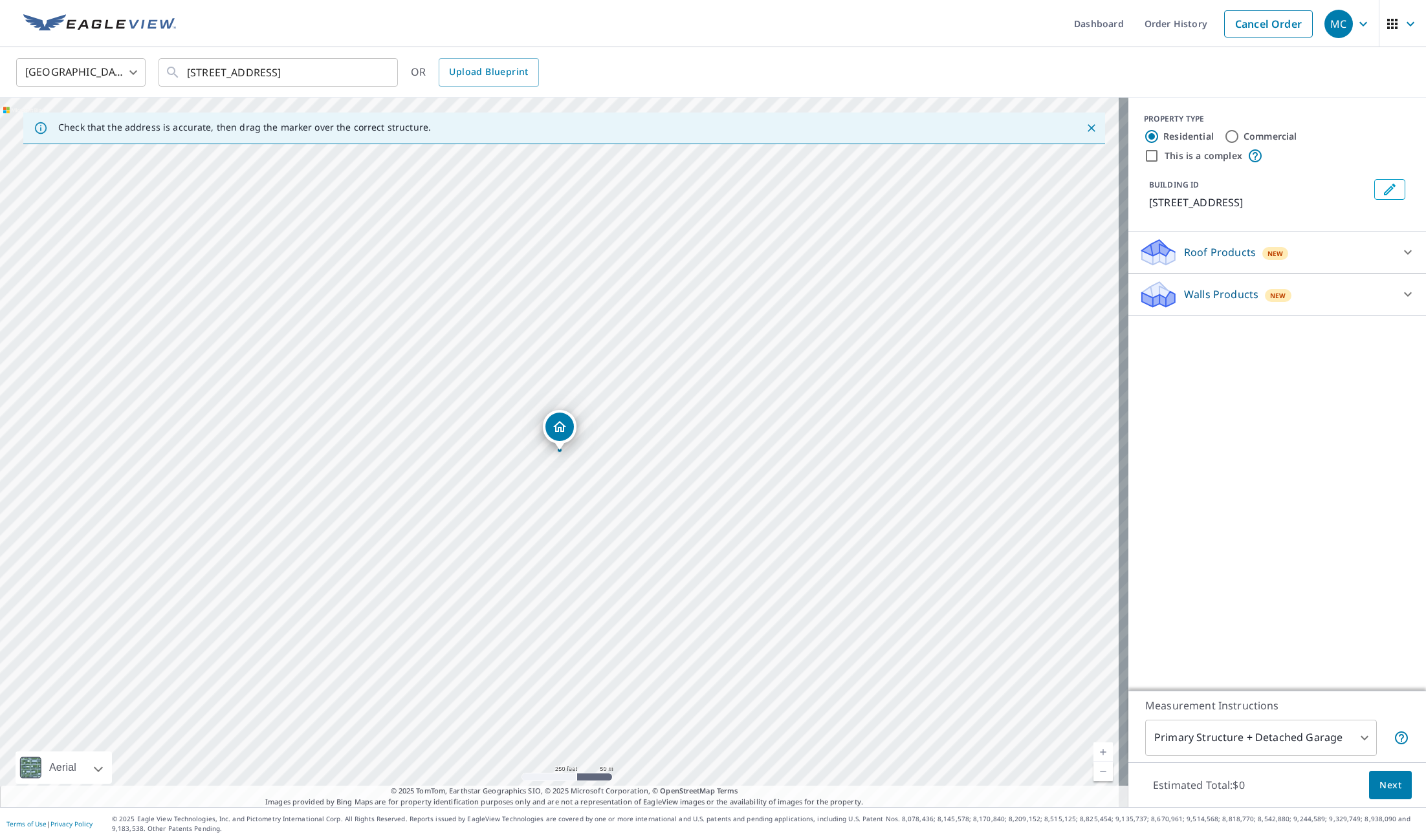
click at [1366, 313] on div "Walls Products New Walls, Windows & Doors $51.45 Walls $33.6" at bounding box center [1277, 294] width 298 height 42
click at [1400, 299] on icon at bounding box center [1407, 294] width 16 height 16
click at [1139, 366] on input "Walls $33.6" at bounding box center [1148, 364] width 19 height 16
checkbox input "true"
click at [1374, 400] on body "MC MC Dashboard Order History Cancel Order MC United States US ​ 206 N 210 W St…" at bounding box center [713, 420] width 1426 height 840
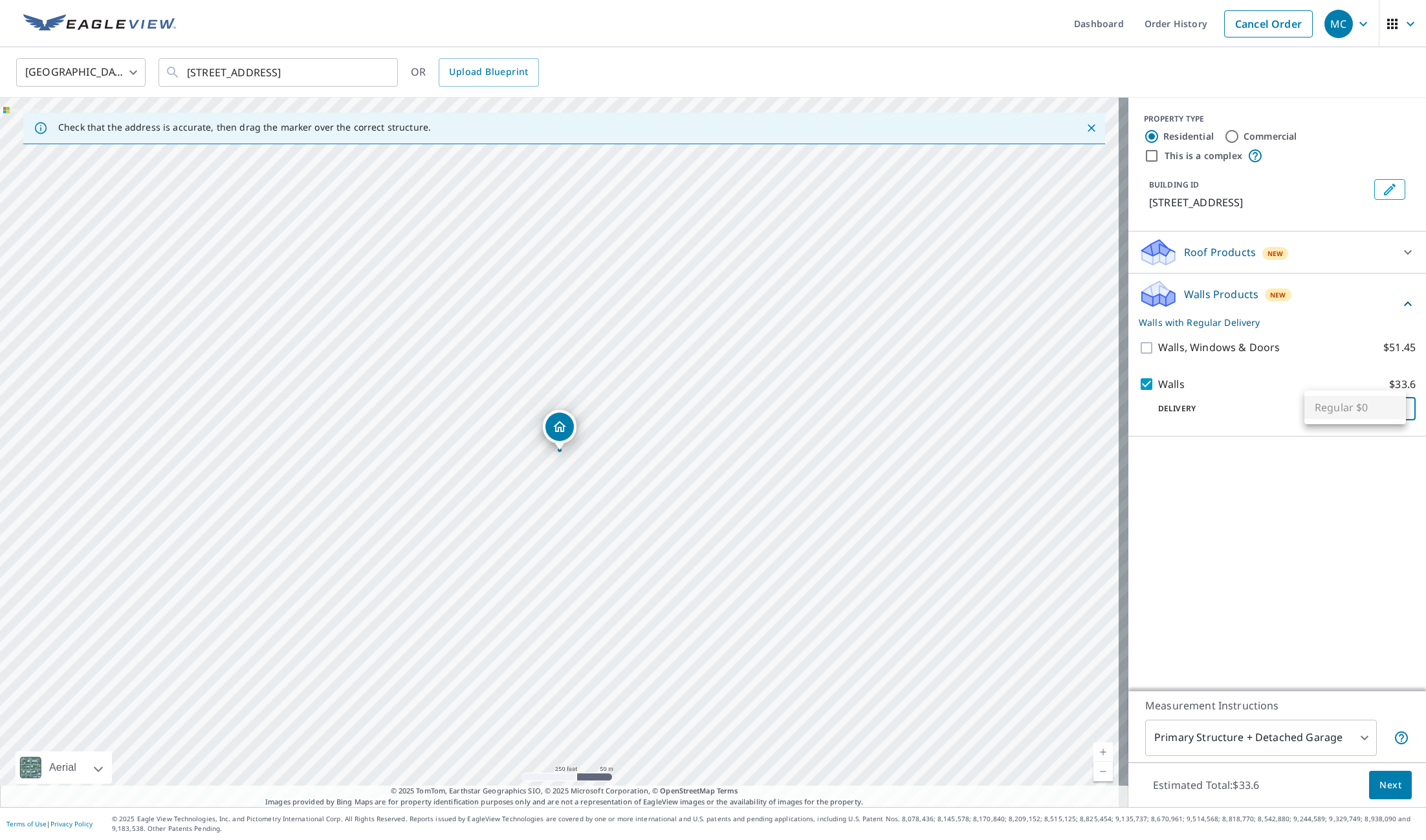
click at [1374, 403] on ul "Regular $0" at bounding box center [1355, 407] width 102 height 33
click at [1350, 470] on div at bounding box center [713, 420] width 1426 height 840
click at [1270, 735] on body "MC MC Dashboard Order History Cancel Order MC United States US ​ 206 N 210 W St…" at bounding box center [713, 420] width 1426 height 840
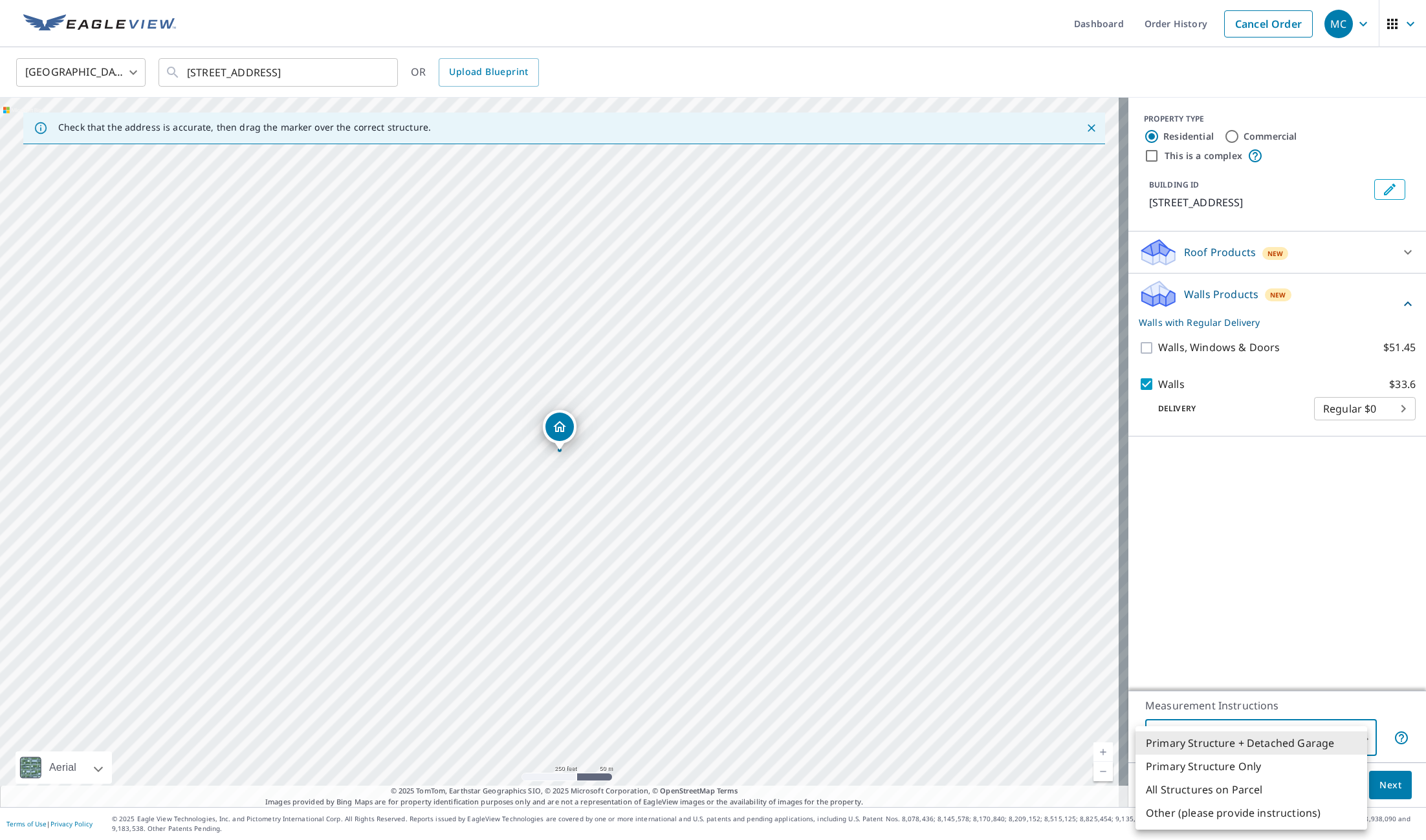
click at [1247, 761] on li "Primary Structure Only" at bounding box center [1251, 766] width 232 height 23
type input "2"
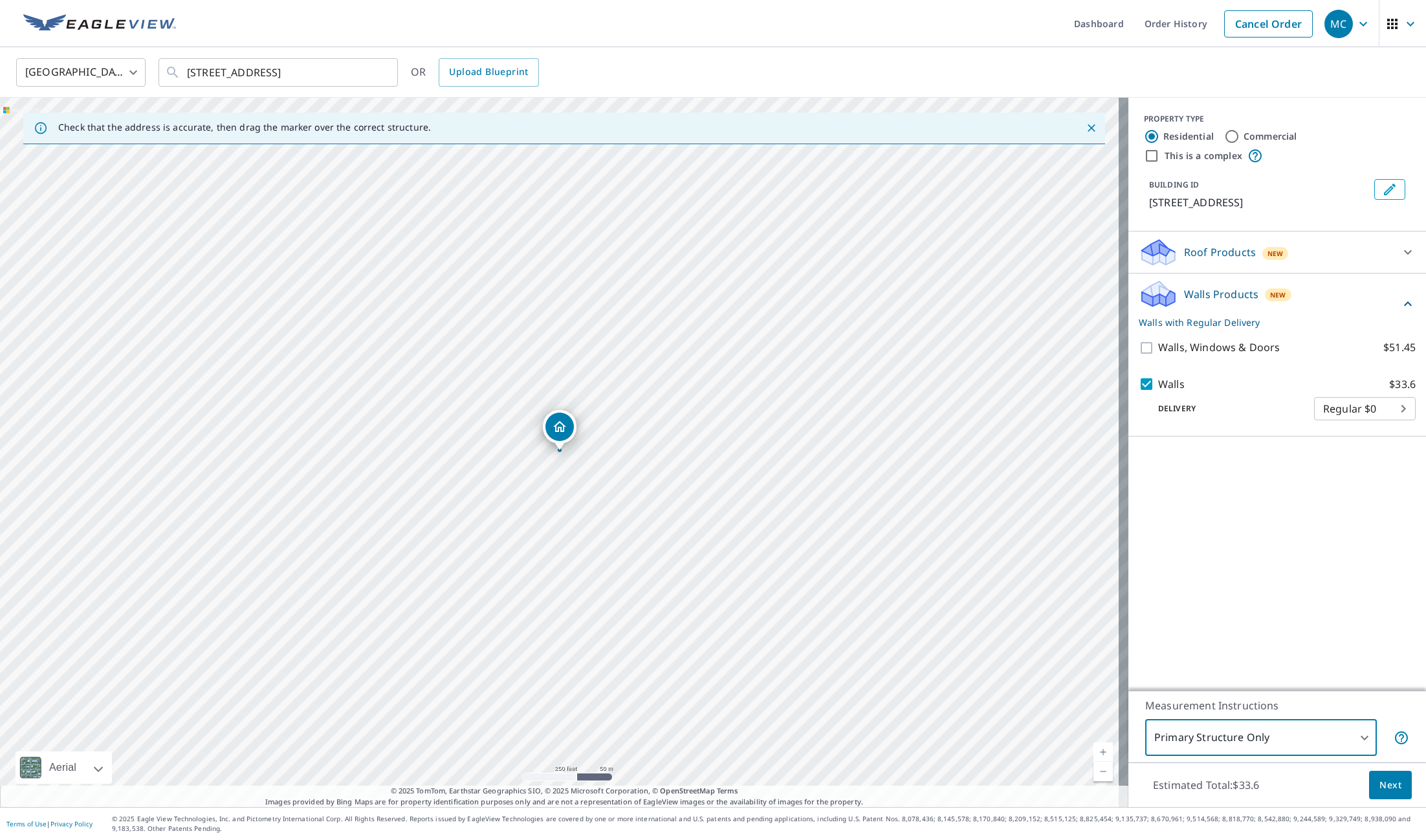
click at [1310, 748] on body "MC MC Dashboard Order History Cancel Order MC United States US ​ 206 N 210 W St…" at bounding box center [713, 420] width 1426 height 840
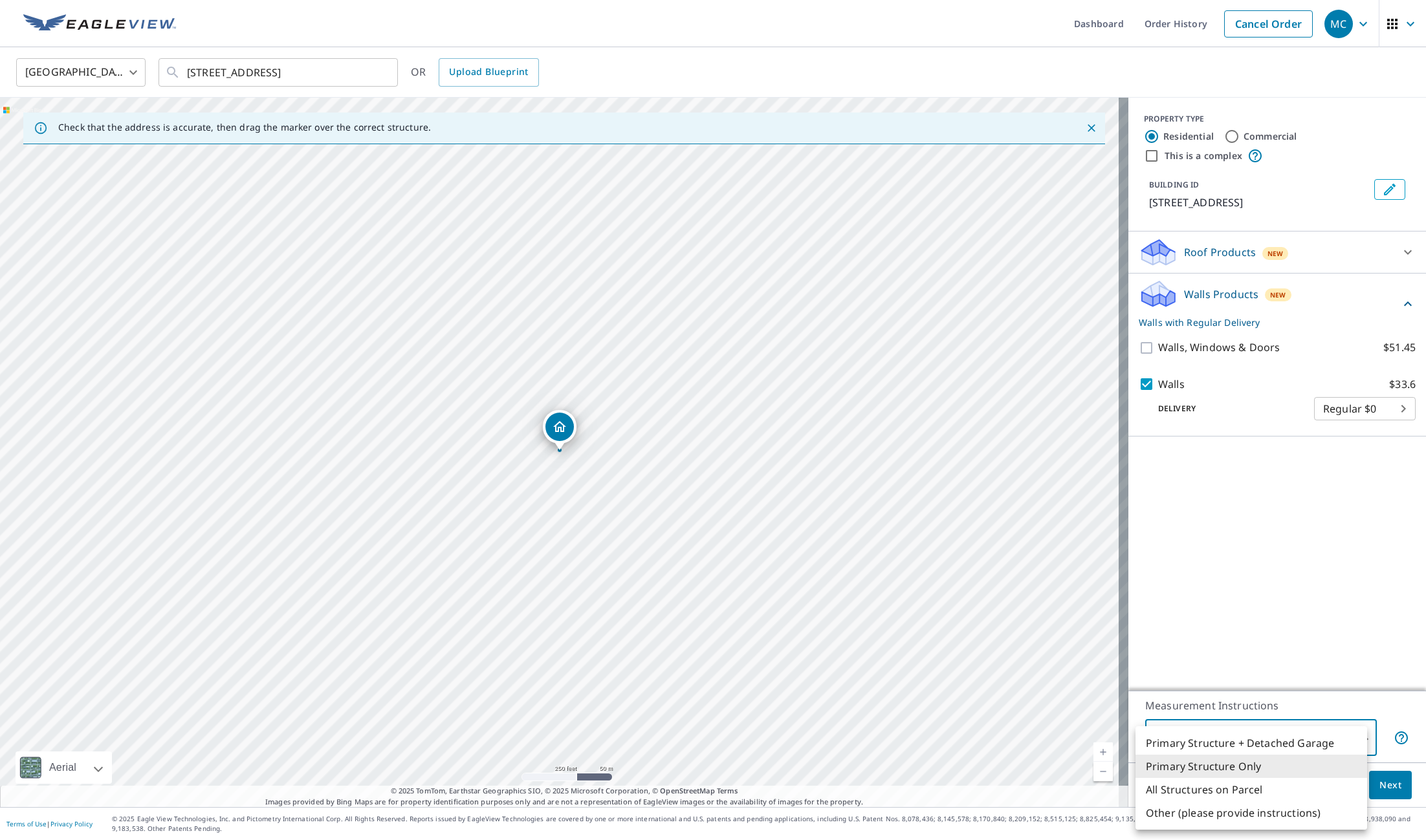
click at [1270, 768] on li "Primary Structure Only" at bounding box center [1251, 766] width 232 height 23
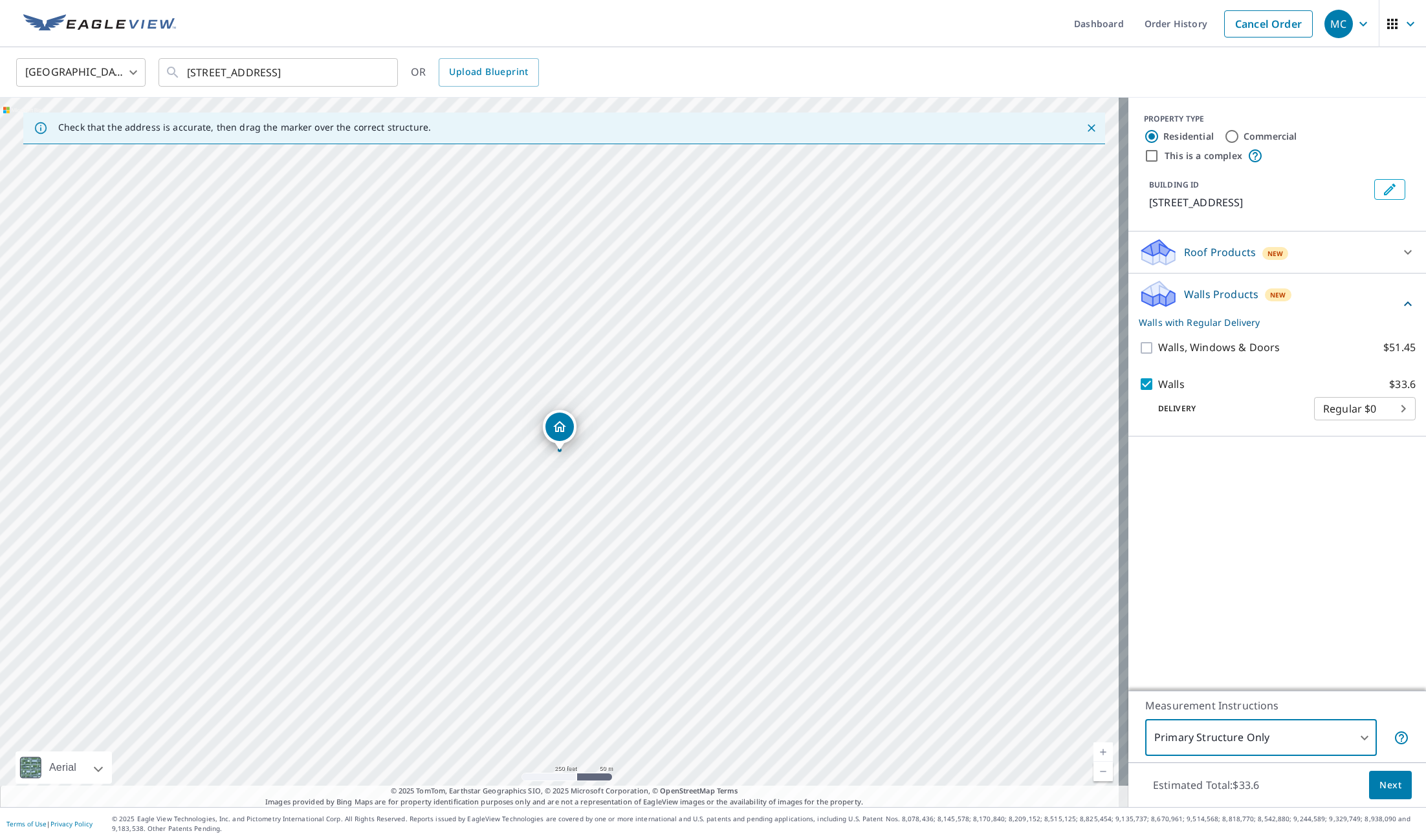
click at [1379, 791] on span "Next" at bounding box center [1390, 786] width 22 height 16
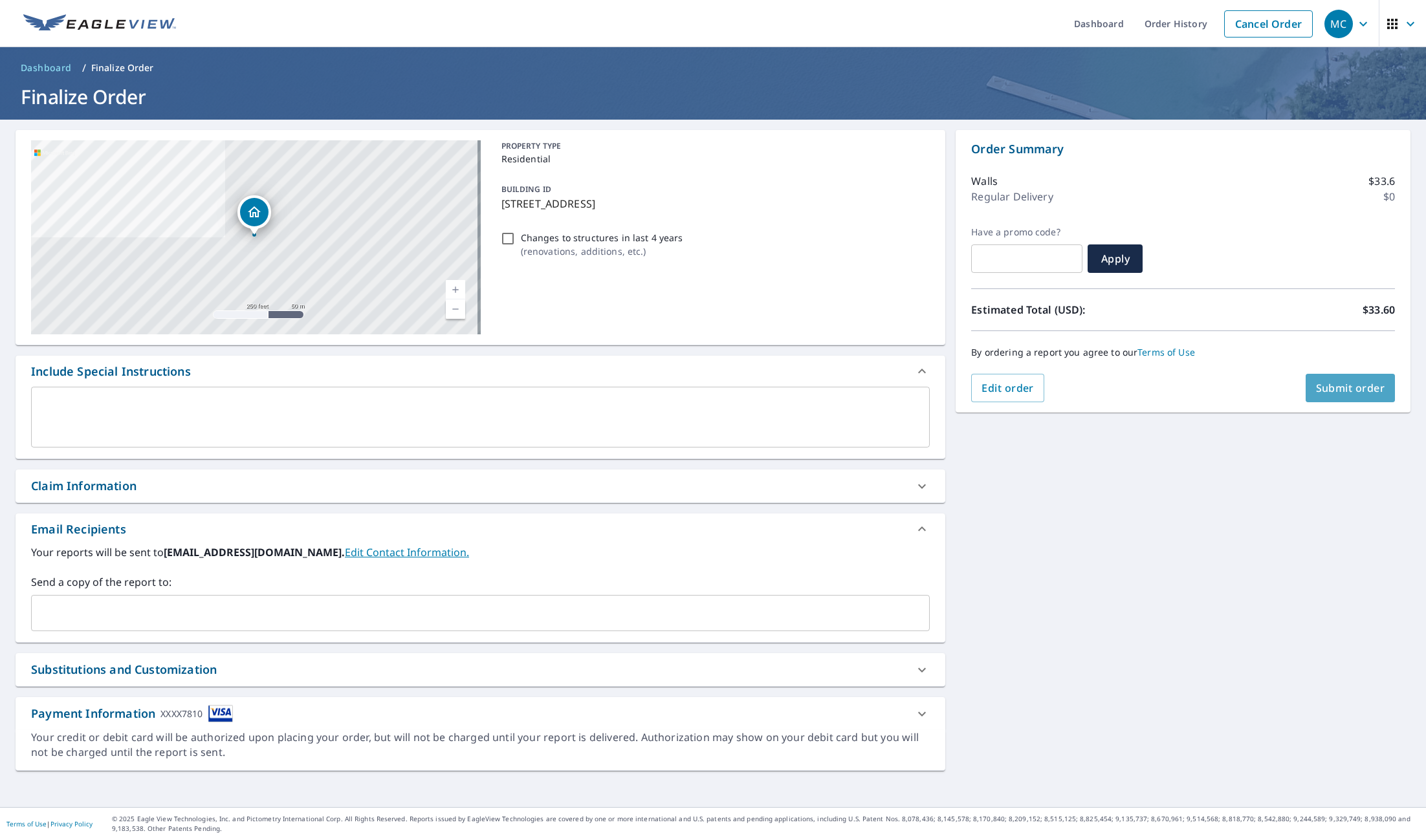
click at [1326, 397] on button "Submit order" at bounding box center [1350, 388] width 90 height 28
